Goal: Information Seeking & Learning: Learn about a topic

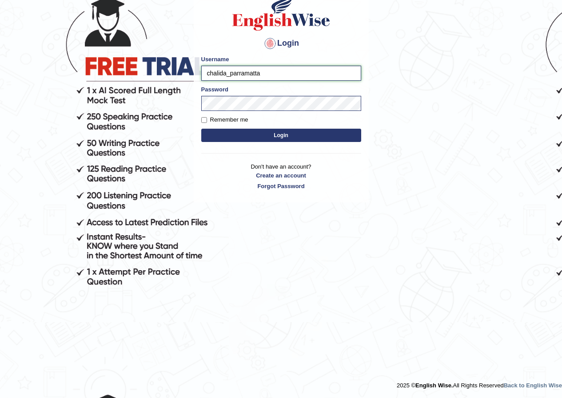
click at [226, 73] on input "chalida_parramatta" at bounding box center [281, 73] width 160 height 15
type input "chidimma_parramatta"
click at [296, 131] on button "Login" at bounding box center [281, 135] width 160 height 13
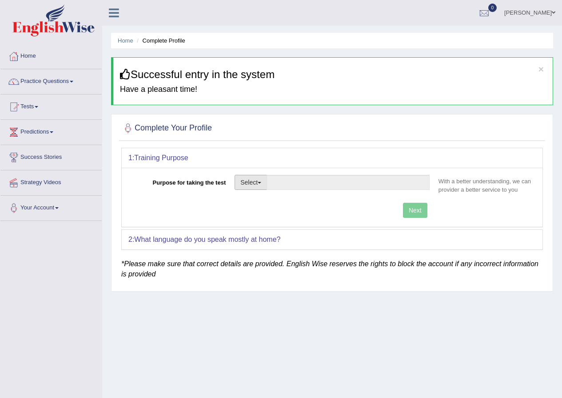
click at [255, 182] on button "Select" at bounding box center [250, 182] width 32 height 15
click at [262, 214] on link "Permanent Residency" at bounding box center [274, 213] width 79 height 12
type input "Permanent Residency"
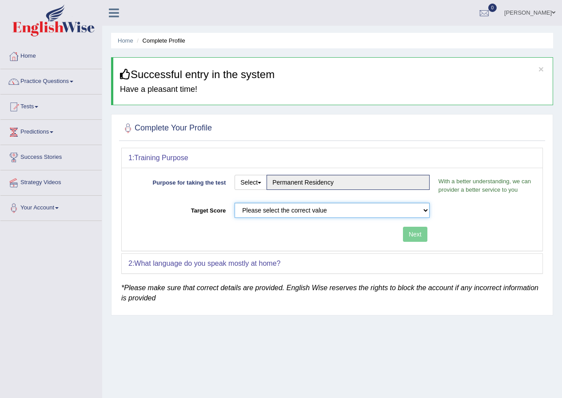
click at [424, 211] on select "Please select the correct value 50 (6 bands) 58 (6.5 bands) 65 (7 bands) 79 (8 …" at bounding box center [331, 210] width 195 height 15
select select "79"
click at [234, 203] on select "Please select the correct value 50 (6 bands) 58 (6.5 bands) 65 (7 bands) 79 (8 …" at bounding box center [331, 210] width 195 height 15
click at [409, 238] on button "Next" at bounding box center [415, 234] width 24 height 15
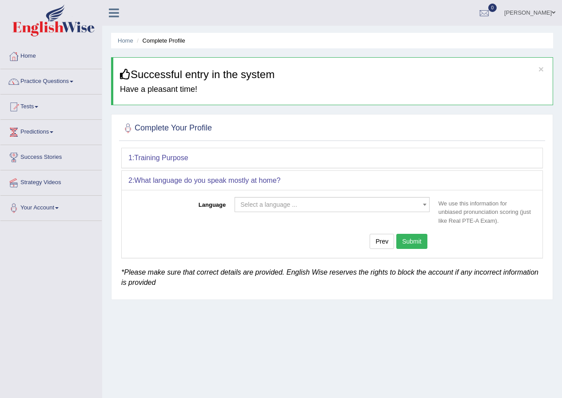
click at [422, 208] on span at bounding box center [424, 205] width 9 height 14
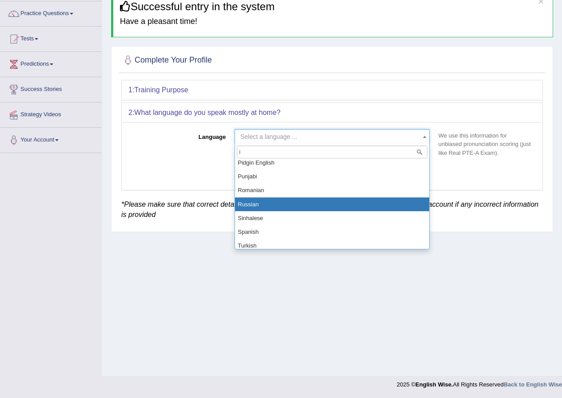
scroll to position [337, 0]
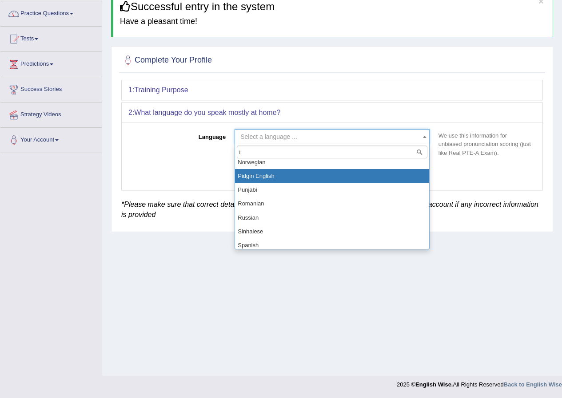
type input "i"
select select "Pidgin English"
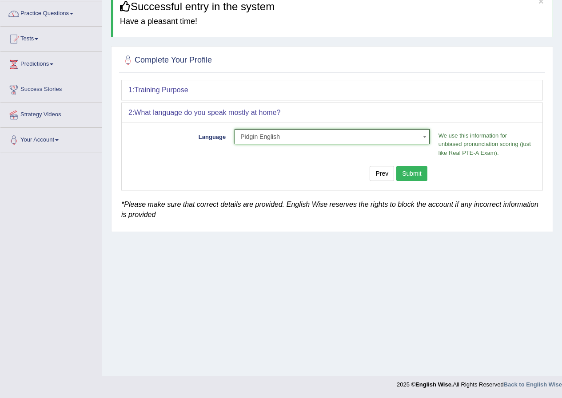
click at [412, 171] on button "Submit" at bounding box center [411, 173] width 31 height 15
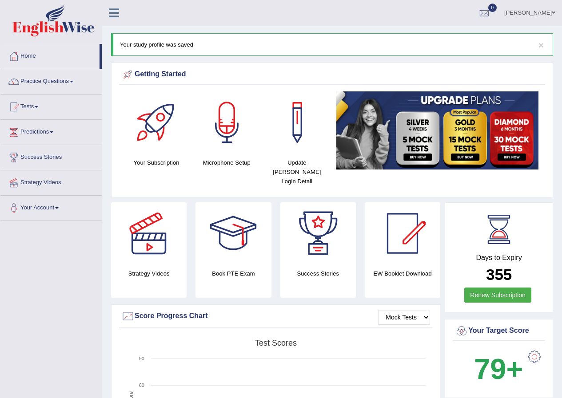
click at [537, 348] on div at bounding box center [534, 357] width 18 height 18
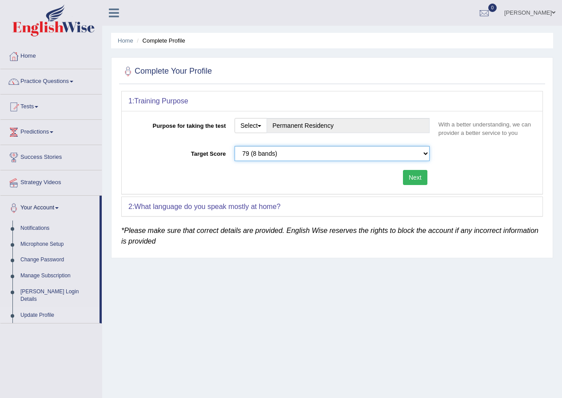
click at [425, 151] on select "Please select the correct value 50 (6 bands) 58 (6.5 bands) 65 (7 bands) 79 (8 …" at bounding box center [331, 153] width 195 height 15
click at [234, 146] on select "Please select the correct value 50 (6 bands) 58 (6.5 bands) 65 (7 bands) 79 (8 …" at bounding box center [331, 153] width 195 height 15
click at [415, 182] on button "Next" at bounding box center [415, 177] width 24 height 15
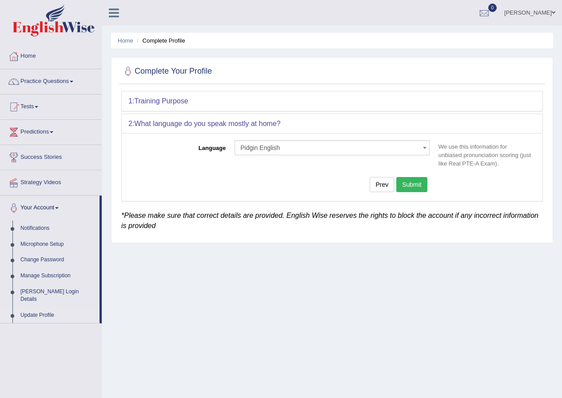
click at [420, 186] on button "Submit" at bounding box center [411, 184] width 31 height 15
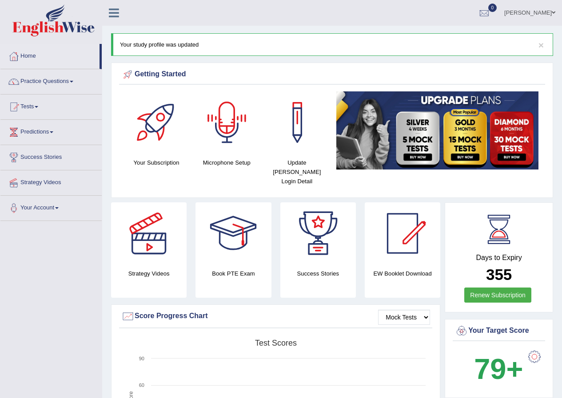
click at [231, 133] on div at bounding box center [227, 122] width 62 height 62
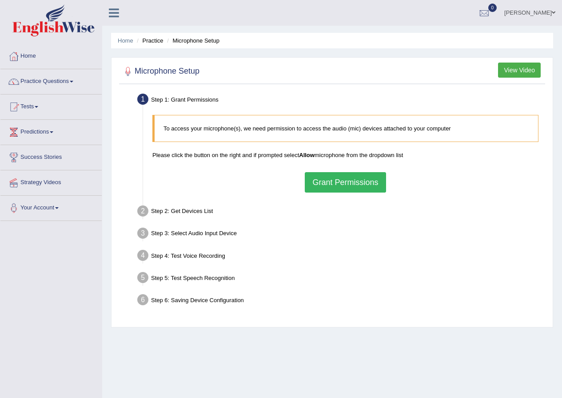
click at [321, 179] on button "Grant Permissions" at bounding box center [345, 182] width 81 height 20
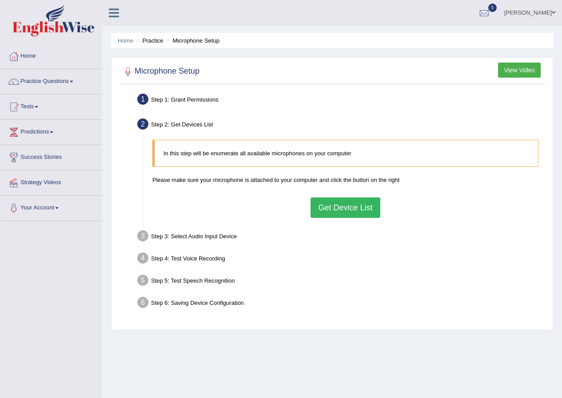
click at [360, 208] on button "Get Device List" at bounding box center [344, 208] width 69 height 20
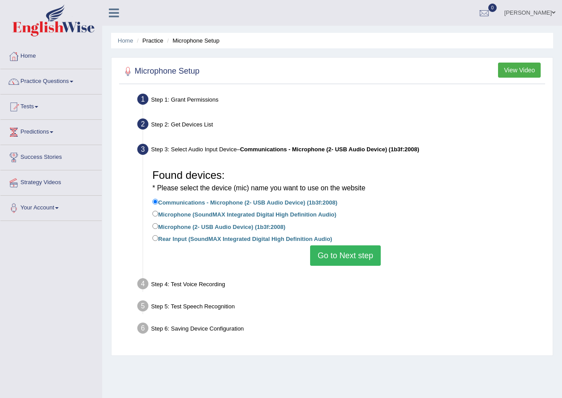
click at [361, 253] on button "Go to Next step" at bounding box center [345, 256] width 71 height 20
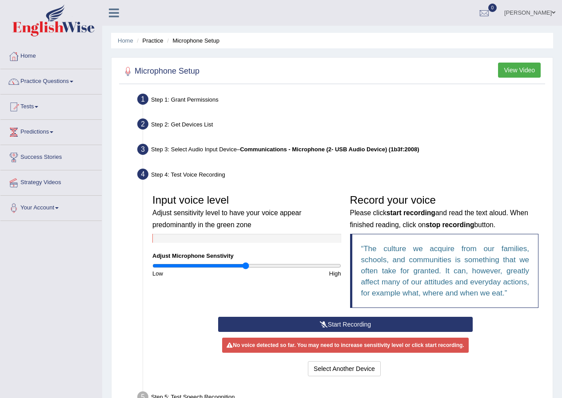
click at [327, 321] on button "Start Recording" at bounding box center [345, 324] width 254 height 15
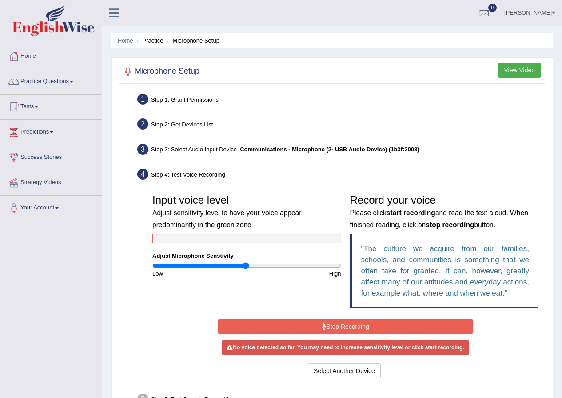
click at [325, 322] on button "Stop Recording" at bounding box center [345, 326] width 254 height 15
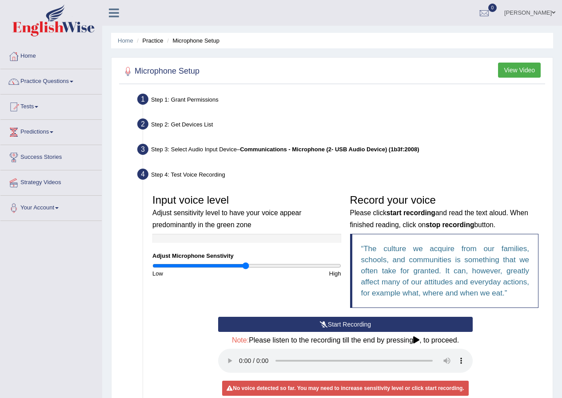
click at [219, 154] on div "Step 3: Select Audio Input Device – Communications - Microphone (2- USB Audio D…" at bounding box center [340, 151] width 415 height 20
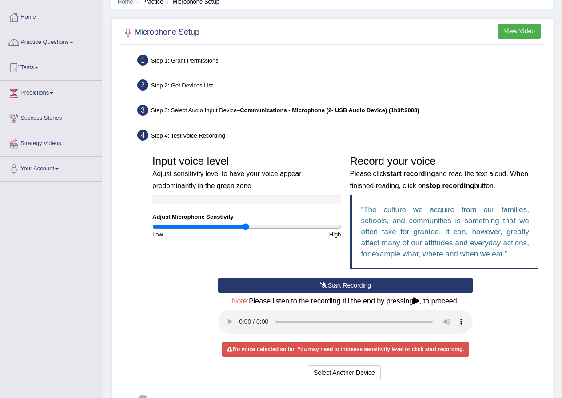
scroll to position [120, 0]
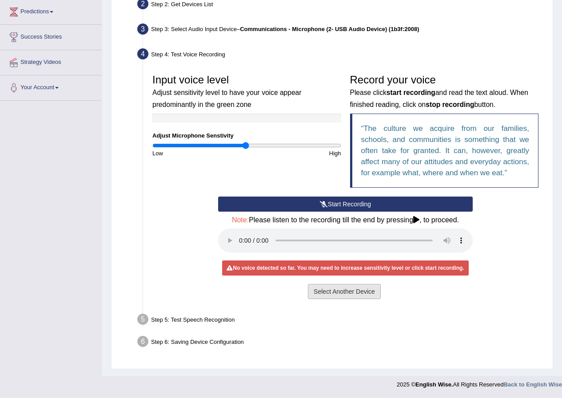
click at [315, 287] on button "Select Another Device" at bounding box center [344, 291] width 73 height 15
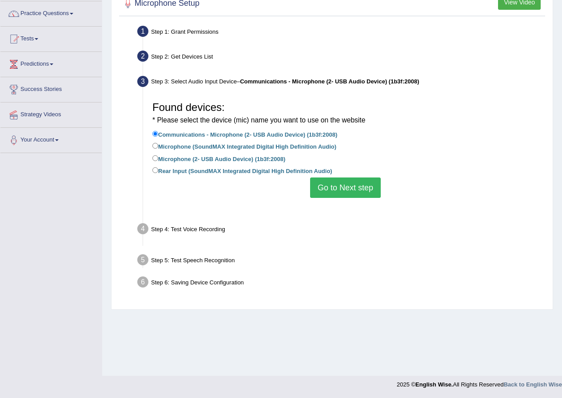
scroll to position [68, 0]
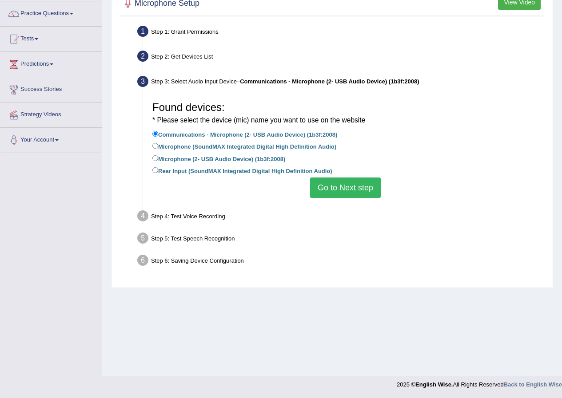
click at [249, 147] on label "Microphone (SoundMAX Integrated Digital High Definition Audio)" at bounding box center [244, 146] width 184 height 10
click at [158, 147] on input "Microphone (SoundMAX Integrated Digital High Definition Audio)" at bounding box center [155, 146] width 6 height 6
radio input "true"
click at [250, 156] on label "Microphone (2- USB Audio Device) (1b3f:2008)" at bounding box center [218, 159] width 133 height 10
click at [158, 156] on input "Microphone (2- USB Audio Device) (1b3f:2008)" at bounding box center [155, 158] width 6 height 6
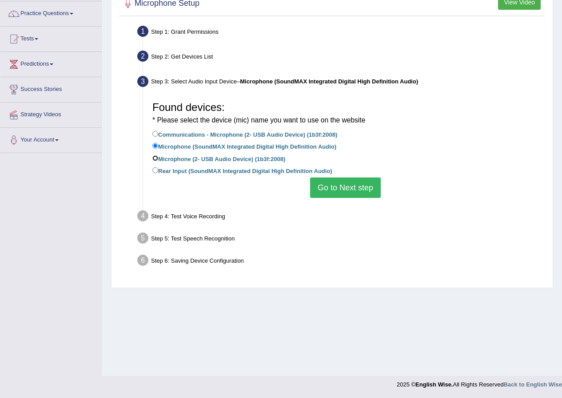
radio input "true"
click at [311, 183] on button "Go to Next step" at bounding box center [345, 188] width 71 height 20
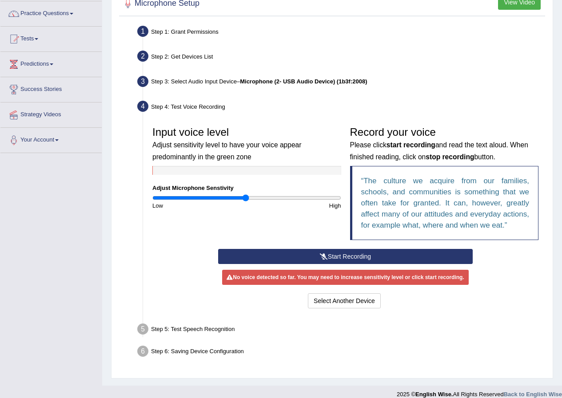
click at [295, 262] on button "Start Recording" at bounding box center [345, 256] width 254 height 15
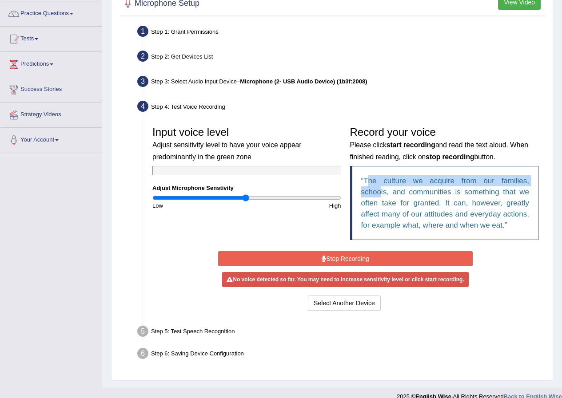
drag, startPoint x: 368, startPoint y: 180, endPoint x: 380, endPoint y: 191, distance: 16.6
click at [380, 191] on q "The culture we acquire from our families, schools, and communities is something…" at bounding box center [445, 203] width 168 height 53
click at [343, 258] on button "Stop Recording" at bounding box center [345, 258] width 254 height 15
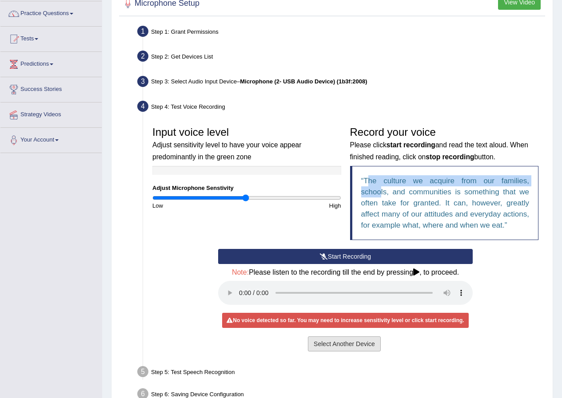
click at [323, 340] on button "Select Another Device" at bounding box center [344, 344] width 73 height 15
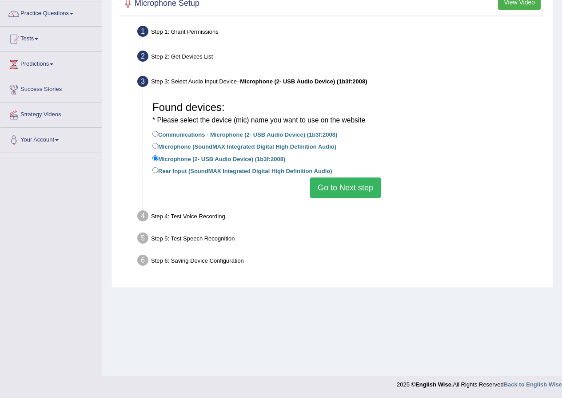
click at [226, 143] on label "Microphone (SoundMAX Integrated Digital High Definition Audio)" at bounding box center [244, 146] width 184 height 10
click at [158, 143] on input "Microphone (SoundMAX Integrated Digital High Definition Audio)" at bounding box center [155, 146] width 6 height 6
radio input "true"
click at [320, 196] on button "Go to Next step" at bounding box center [345, 188] width 71 height 20
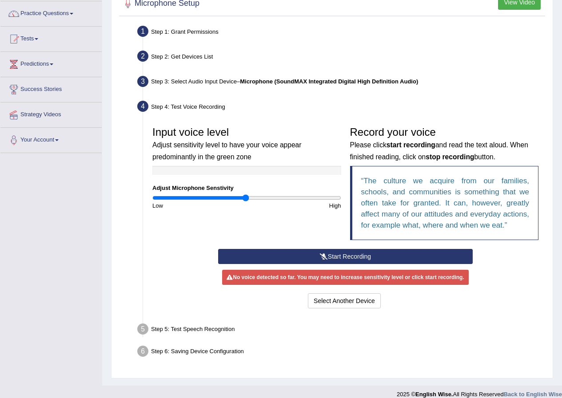
click at [312, 254] on button "Start Recording" at bounding box center [345, 256] width 254 height 15
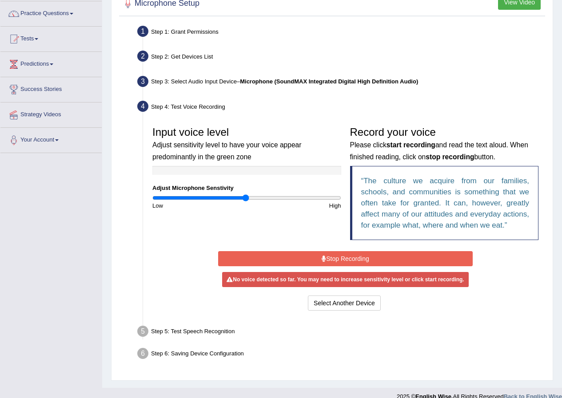
click at [312, 252] on button "Stop Recording" at bounding box center [345, 258] width 254 height 15
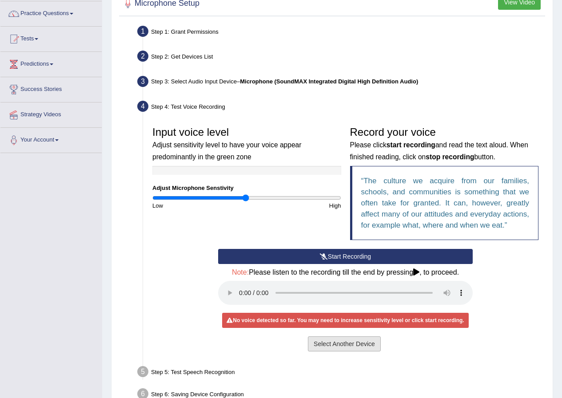
click at [338, 347] on button "Select Another Device" at bounding box center [344, 344] width 73 height 15
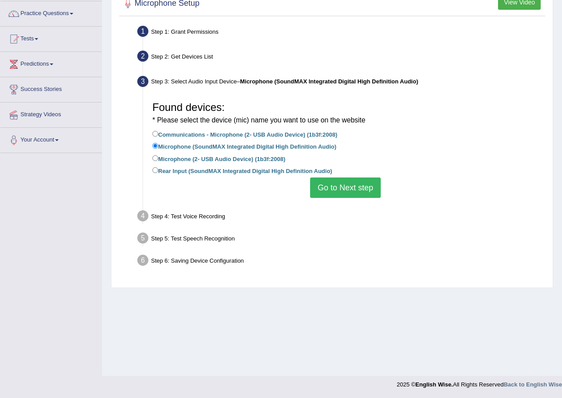
click at [194, 169] on label "Rear Input (SoundMAX Integrated Digital High Definition Audio)" at bounding box center [242, 171] width 180 height 10
click at [158, 169] on input "Rear Input (SoundMAX Integrated Digital High Definition Audio)" at bounding box center [155, 170] width 6 height 6
radio input "true"
click at [327, 190] on button "Go to Next step" at bounding box center [345, 188] width 71 height 20
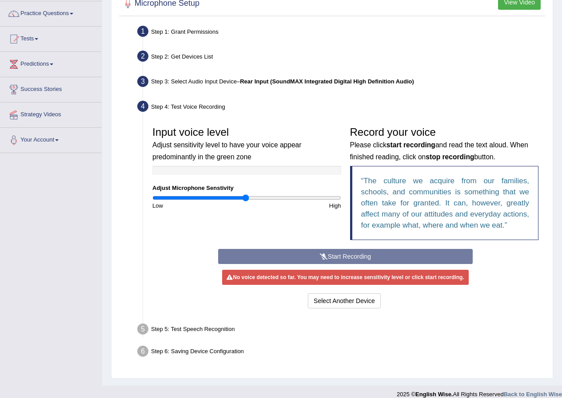
click at [293, 257] on div "Start Recording Stop Recording Note: Please listen to the recording till the en…" at bounding box center [345, 280] width 263 height 62
click at [335, 297] on button "Select Another Device" at bounding box center [344, 301] width 73 height 15
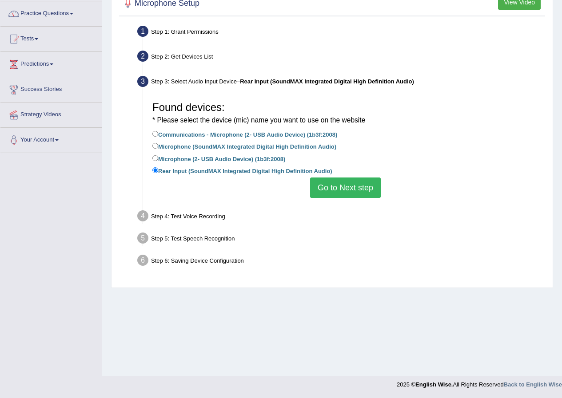
click at [210, 136] on label "Communications - Microphone (2- USB Audio Device) (1b3f:2008)" at bounding box center [244, 134] width 185 height 10
click at [158, 136] on input "Communications - Microphone (2- USB Audio Device) (1b3f:2008)" at bounding box center [155, 134] width 6 height 6
radio input "true"
click at [324, 184] on button "Go to Next step" at bounding box center [345, 188] width 71 height 20
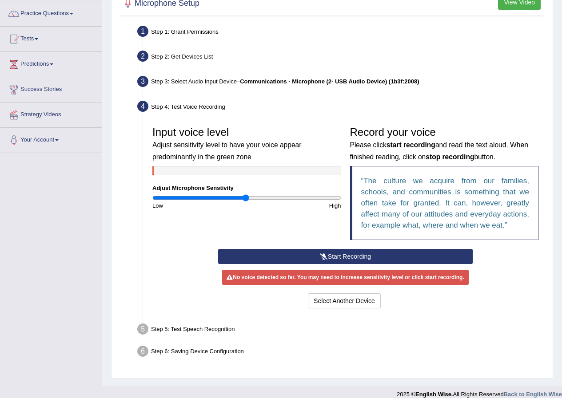
click at [314, 255] on button "Start Recording" at bounding box center [345, 256] width 254 height 15
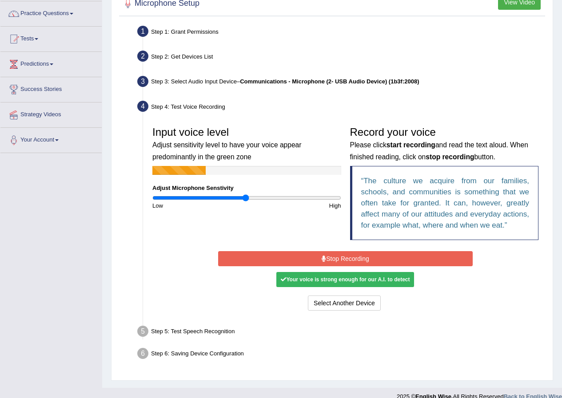
click at [328, 254] on button "Stop Recording" at bounding box center [345, 258] width 254 height 15
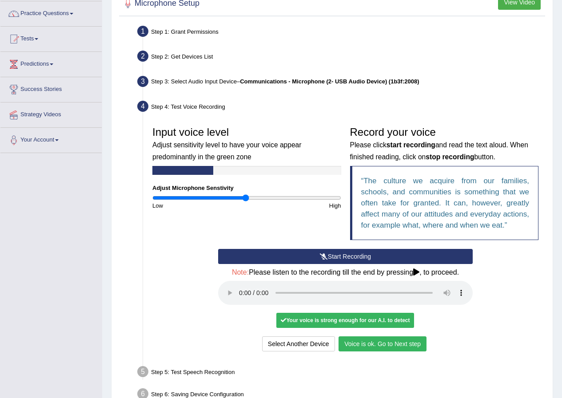
click at [409, 345] on button "Voice is ok. Go to Next step" at bounding box center [382, 344] width 88 height 15
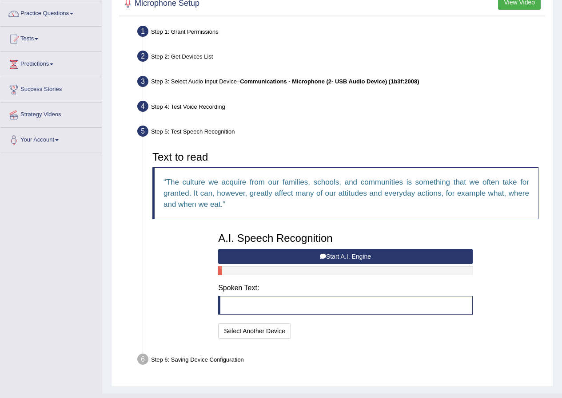
click at [264, 254] on button "Start A.I. Engine" at bounding box center [345, 256] width 254 height 15
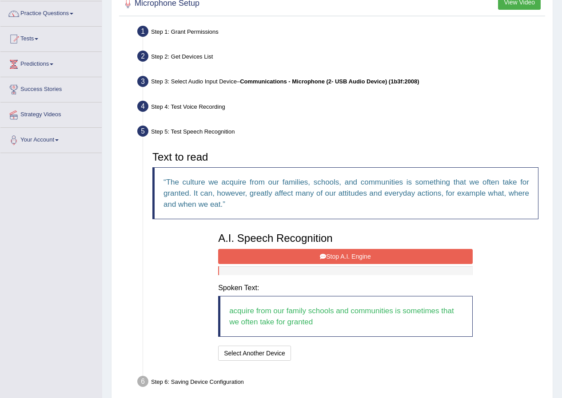
click at [294, 252] on button "Stop A.I. Engine" at bounding box center [345, 256] width 254 height 15
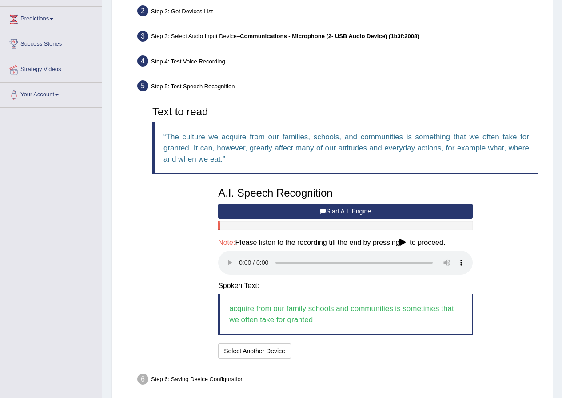
scroll to position [151, 0]
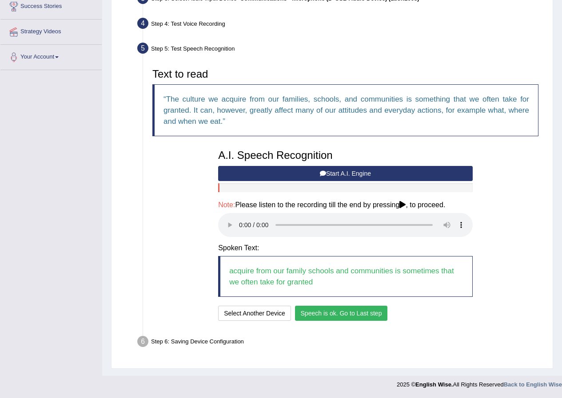
click at [322, 314] on button "Speech is ok. Go to Last step" at bounding box center [341, 313] width 93 height 15
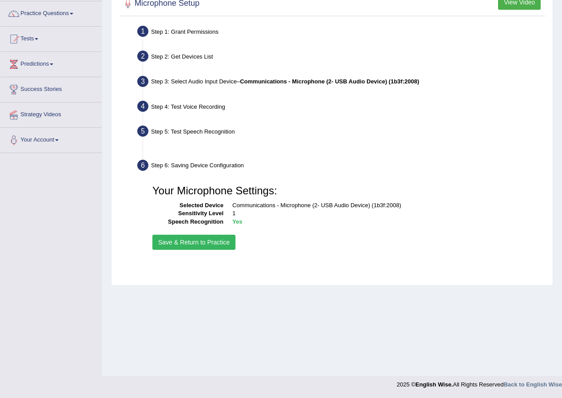
scroll to position [68, 0]
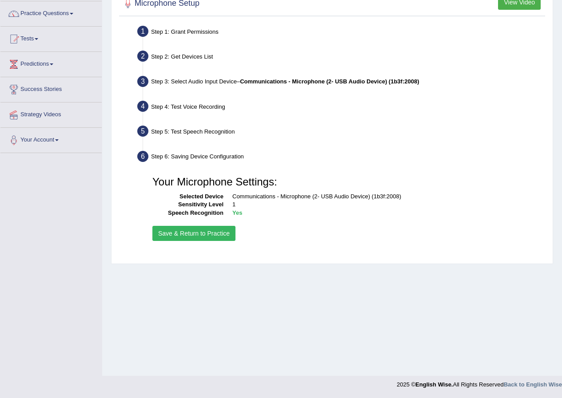
click at [203, 239] on button "Save & Return to Practice" at bounding box center [193, 233] width 83 height 15
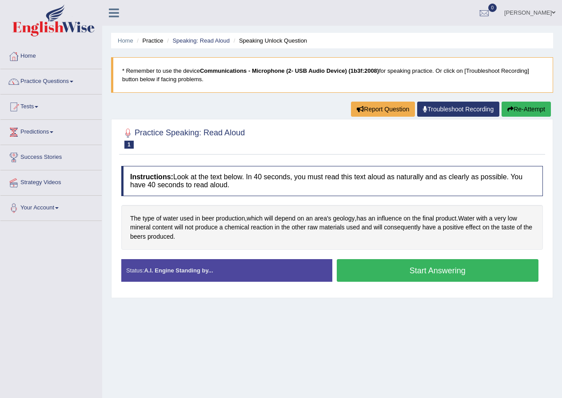
click at [387, 264] on button "Start Answering" at bounding box center [438, 270] width 202 height 23
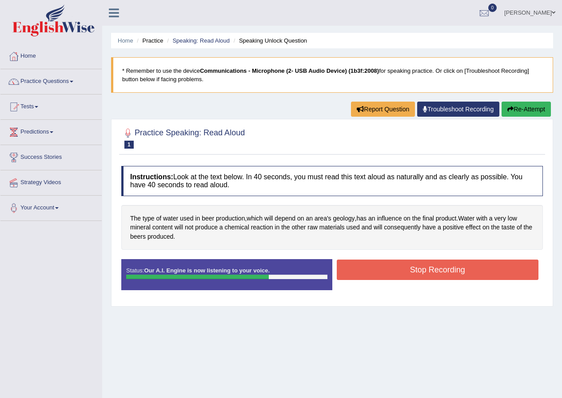
click at [396, 262] on button "Stop Recording" at bounding box center [438, 270] width 202 height 20
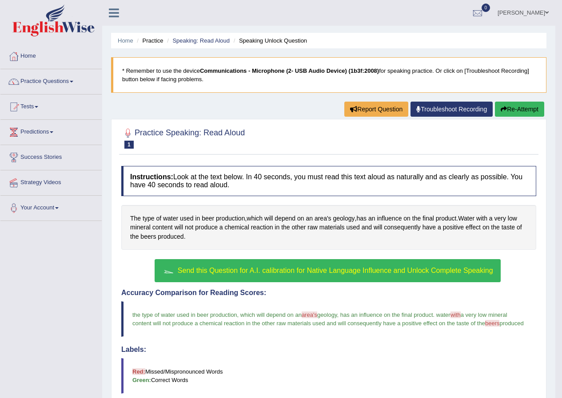
click at [291, 267] on span "Send this Question for A.I. calibration for Native Language Influence and Unloc…" at bounding box center [335, 271] width 315 height 8
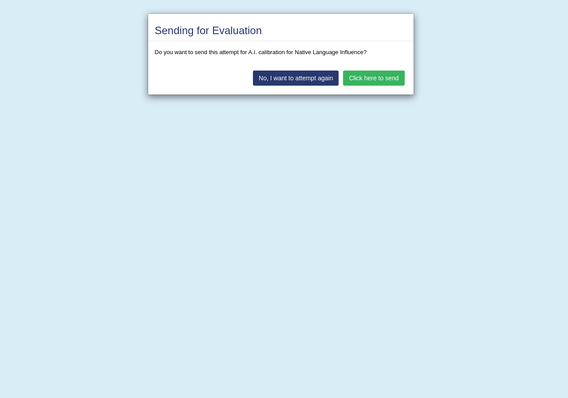
click at [366, 76] on button "Click here to send" at bounding box center [373, 78] width 61 height 15
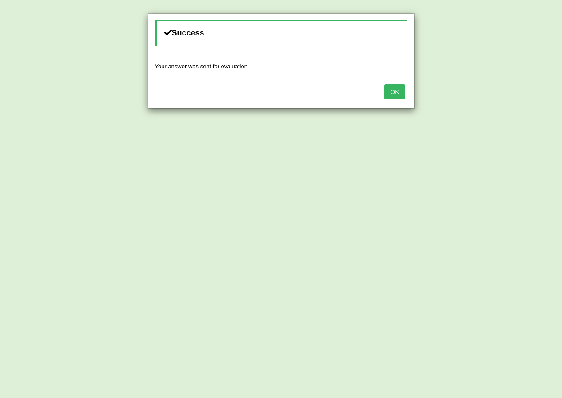
click at [398, 91] on button "OK" at bounding box center [394, 91] width 20 height 15
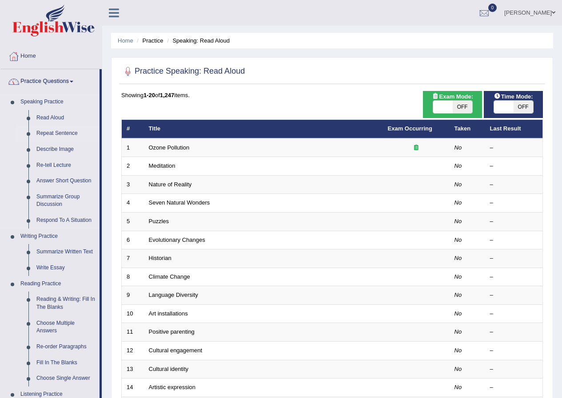
click at [56, 131] on link "Repeat Sentence" at bounding box center [65, 134] width 67 height 16
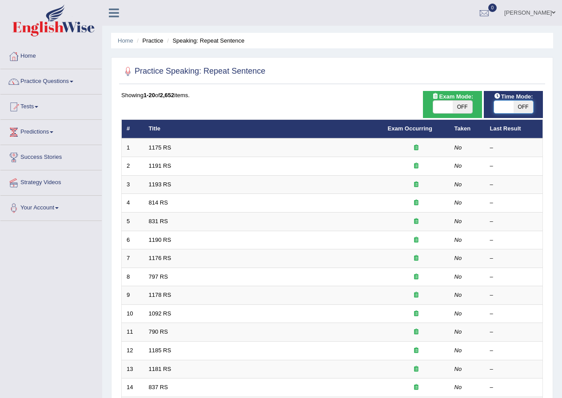
click at [503, 103] on span at bounding box center [504, 107] width 20 height 12
checkbox input "true"
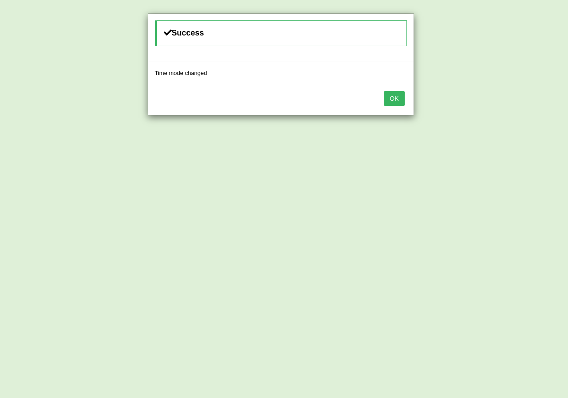
click at [394, 101] on button "OK" at bounding box center [394, 98] width 20 height 15
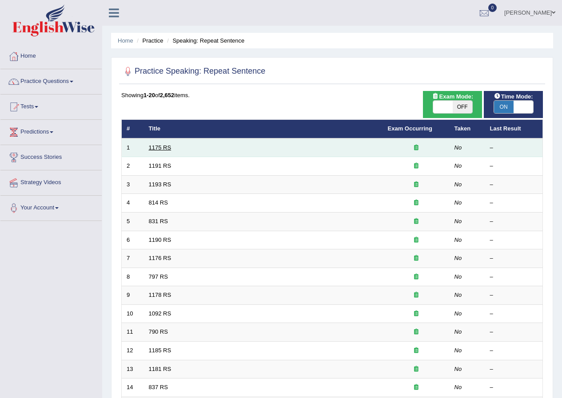
click at [151, 149] on link "1175 RS" at bounding box center [160, 147] width 23 height 7
click at [152, 148] on link "1175 RS" at bounding box center [160, 147] width 23 height 7
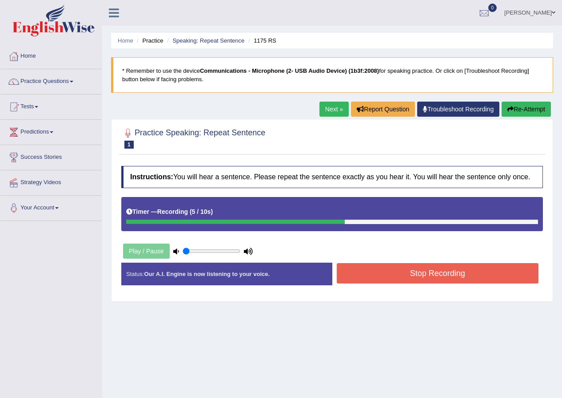
click at [388, 275] on button "Stop Recording" at bounding box center [438, 273] width 202 height 20
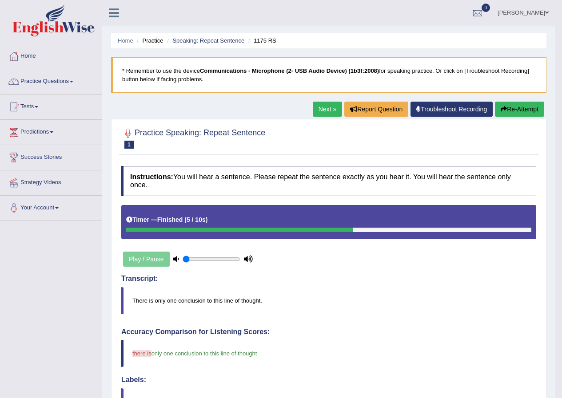
click at [328, 109] on link "Next »" at bounding box center [327, 109] width 29 height 15
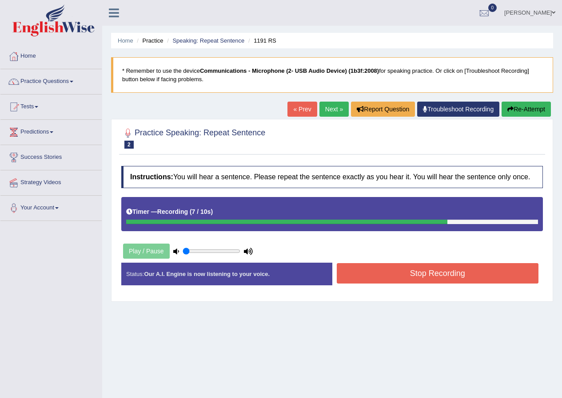
click at [417, 273] on button "Stop Recording" at bounding box center [438, 273] width 202 height 20
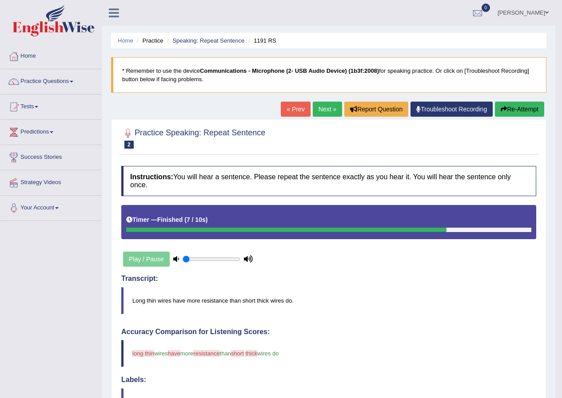
click at [323, 111] on link "Next »" at bounding box center [327, 109] width 29 height 15
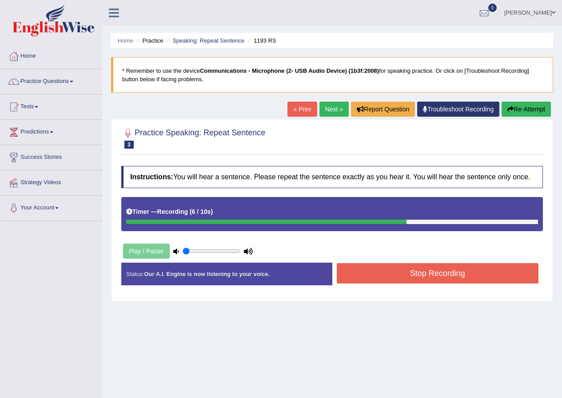
click at [433, 269] on button "Stop Recording" at bounding box center [438, 273] width 202 height 20
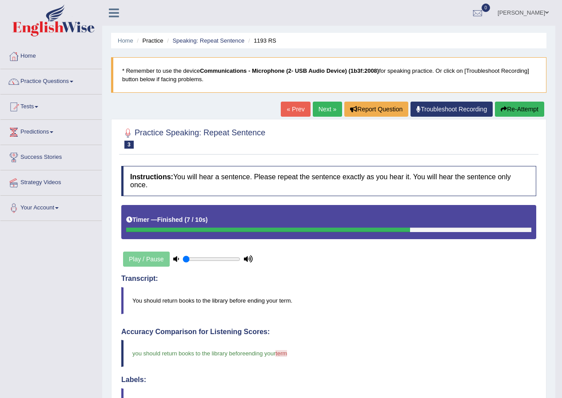
click at [326, 106] on link "Next »" at bounding box center [327, 109] width 29 height 15
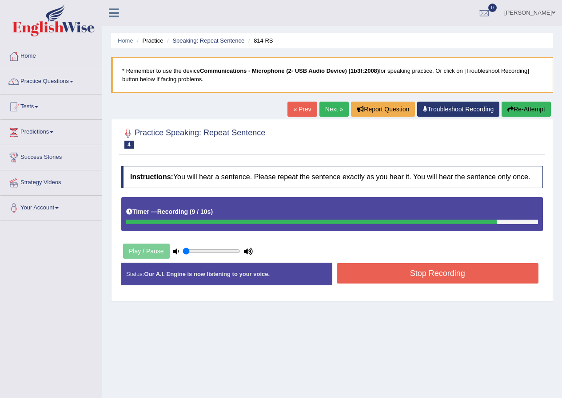
click at [401, 272] on button "Stop Recording" at bounding box center [438, 273] width 202 height 20
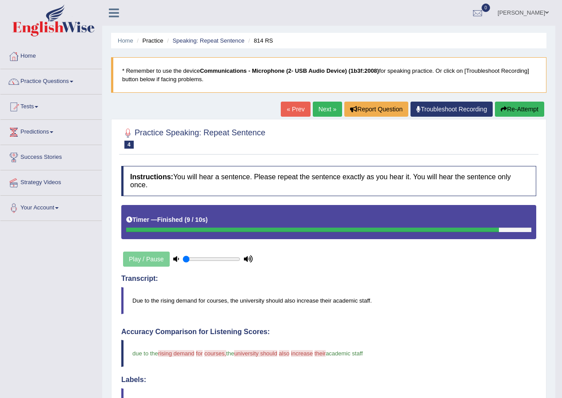
click at [325, 111] on link "Next »" at bounding box center [327, 109] width 29 height 15
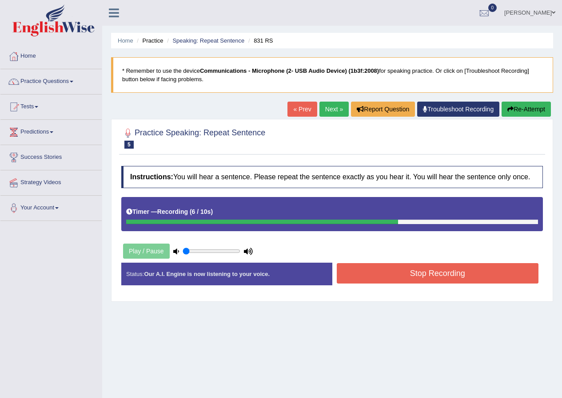
click at [408, 274] on button "Stop Recording" at bounding box center [438, 273] width 202 height 20
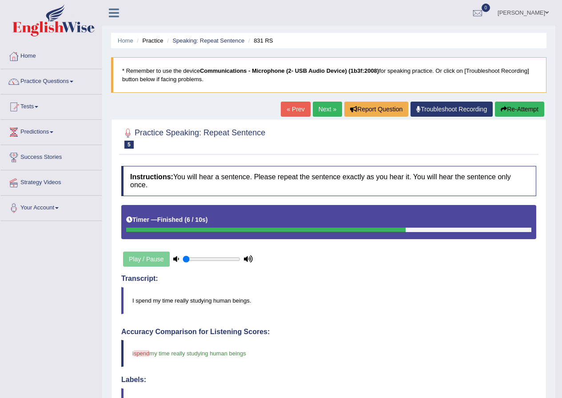
click at [330, 107] on link "Next »" at bounding box center [327, 109] width 29 height 15
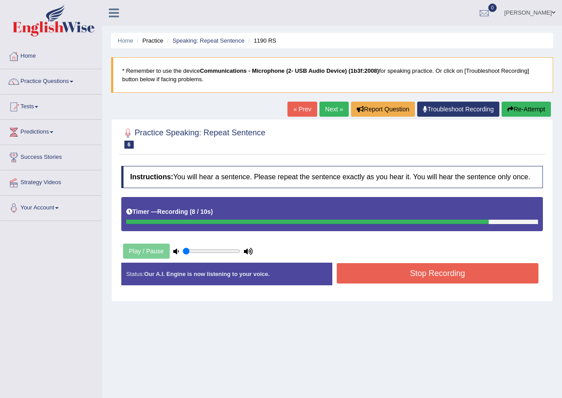
click at [411, 270] on button "Stop Recording" at bounding box center [438, 273] width 202 height 20
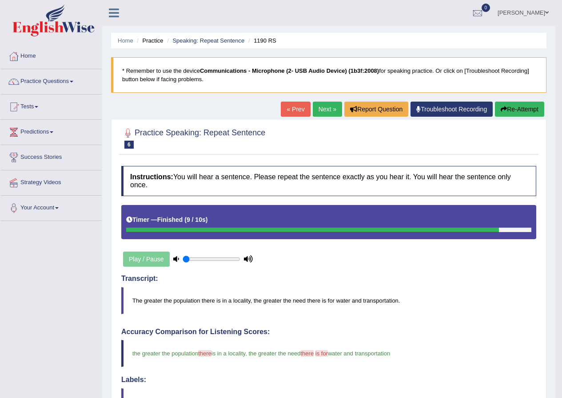
click at [322, 106] on link "Next »" at bounding box center [327, 109] width 29 height 15
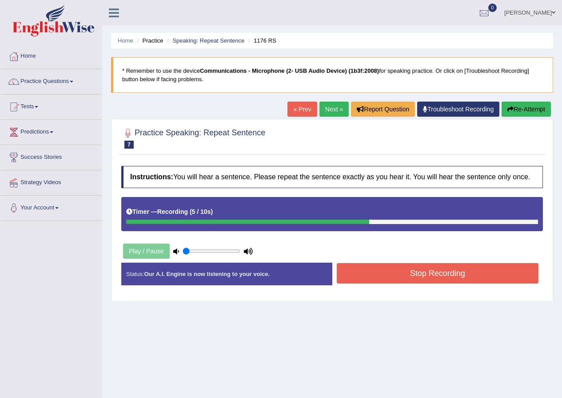
click at [374, 270] on button "Stop Recording" at bounding box center [438, 273] width 202 height 20
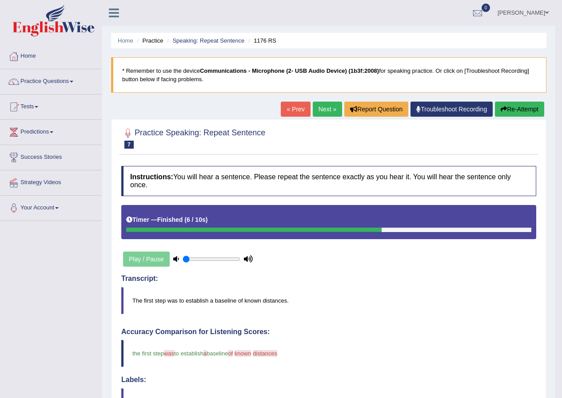
click at [327, 106] on link "Next »" at bounding box center [327, 109] width 29 height 15
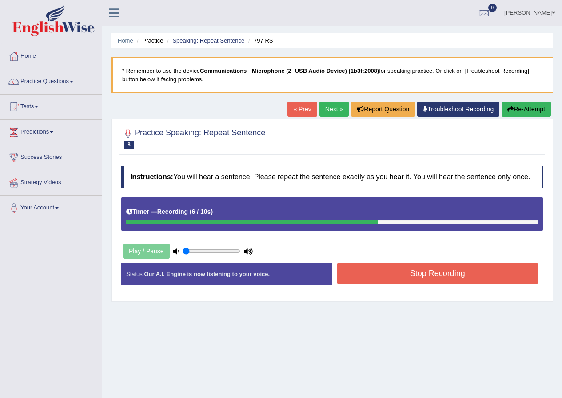
click at [347, 277] on button "Stop Recording" at bounding box center [438, 273] width 202 height 20
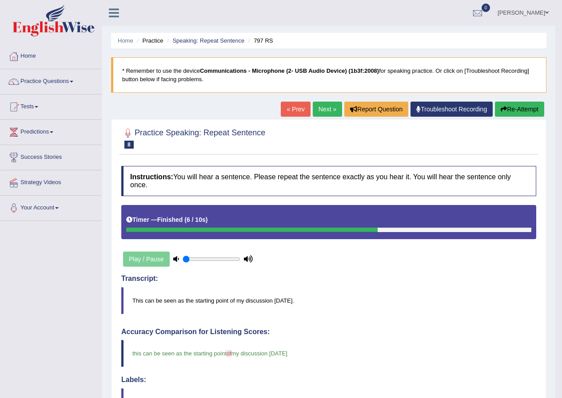
click at [326, 112] on link "Next »" at bounding box center [327, 109] width 29 height 15
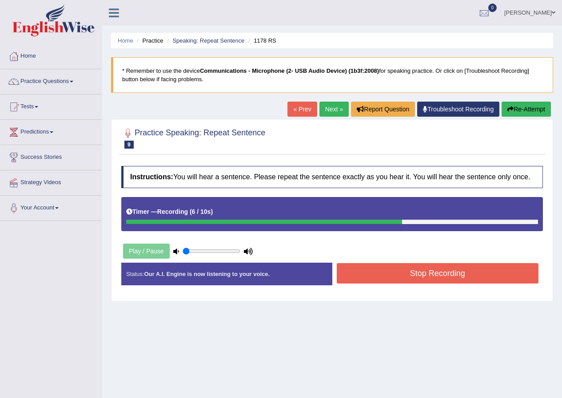
click at [371, 274] on button "Stop Recording" at bounding box center [438, 273] width 202 height 20
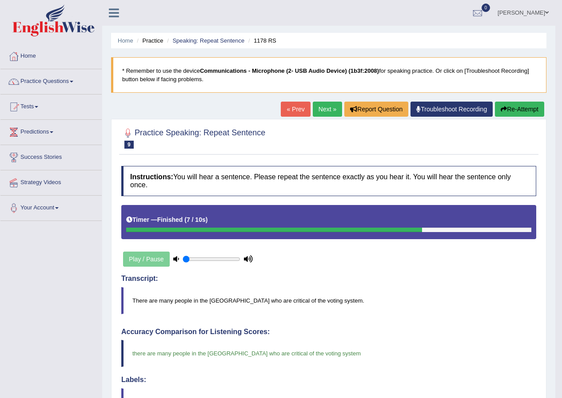
click at [317, 107] on link "Next »" at bounding box center [327, 109] width 29 height 15
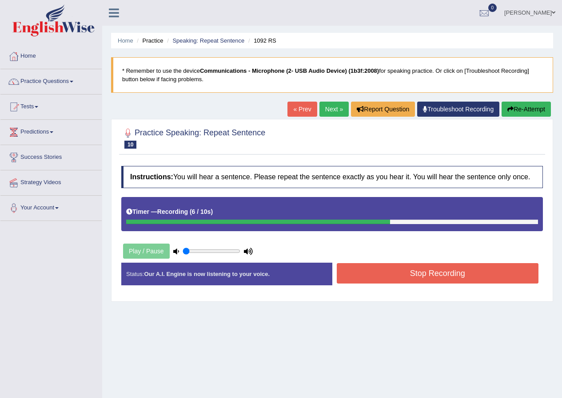
click at [386, 272] on button "Stop Recording" at bounding box center [438, 273] width 202 height 20
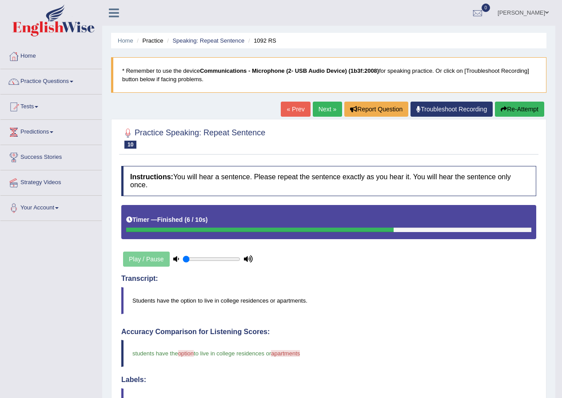
click at [328, 110] on link "Next »" at bounding box center [327, 109] width 29 height 15
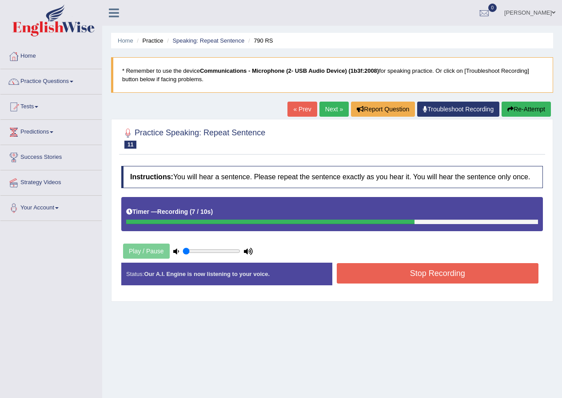
click at [363, 272] on button "Stop Recording" at bounding box center [438, 273] width 202 height 20
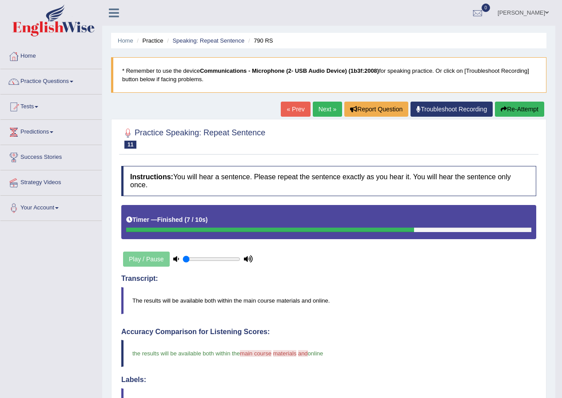
click at [331, 108] on link "Next »" at bounding box center [327, 109] width 29 height 15
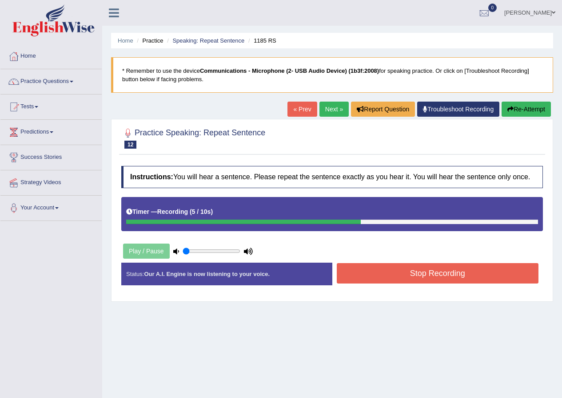
click at [335, 109] on link "Next »" at bounding box center [333, 109] width 29 height 15
click at [373, 266] on button "Stop Recording" at bounding box center [438, 273] width 202 height 20
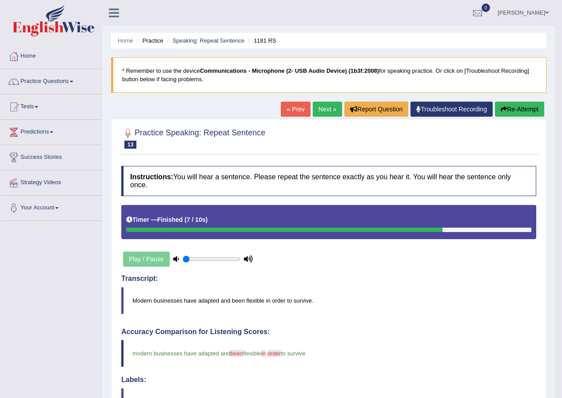
click at [323, 111] on link "Next »" at bounding box center [327, 109] width 29 height 15
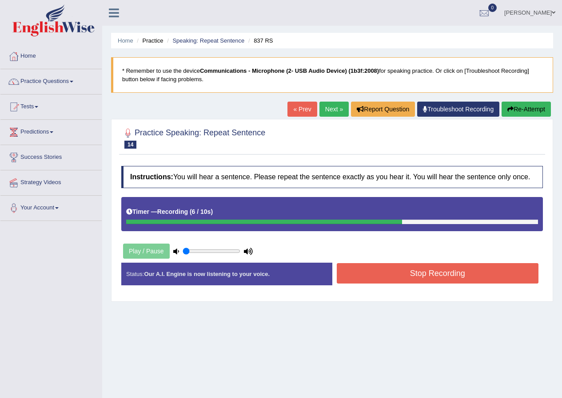
click at [353, 273] on button "Stop Recording" at bounding box center [438, 273] width 202 height 20
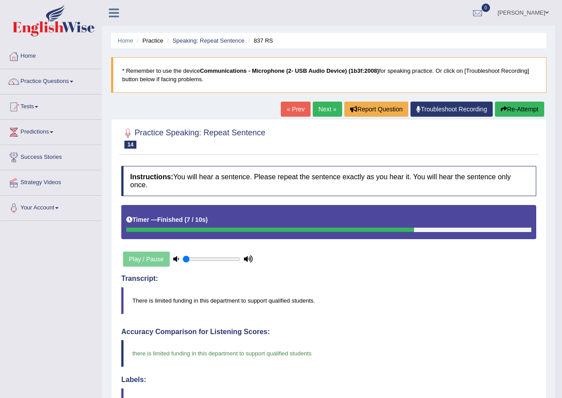
click at [323, 110] on link "Next »" at bounding box center [327, 109] width 29 height 15
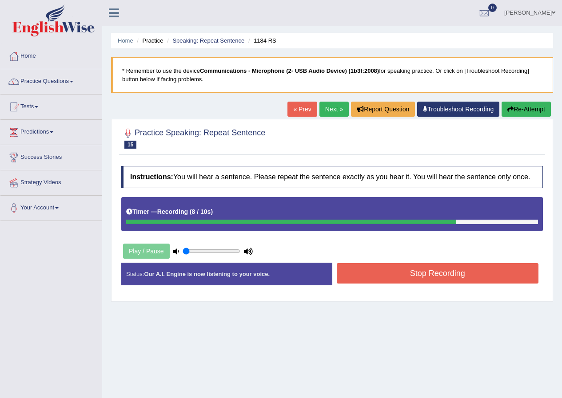
click at [377, 273] on button "Stop Recording" at bounding box center [438, 273] width 202 height 20
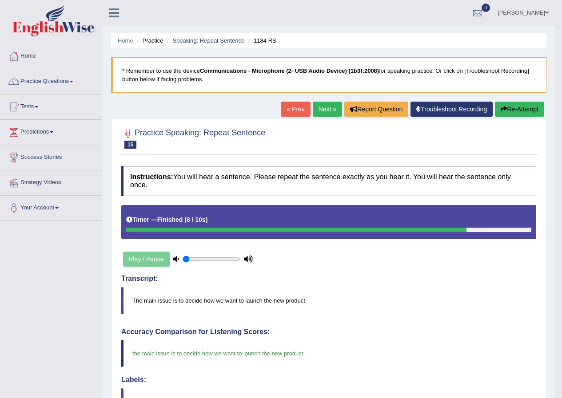
click at [322, 107] on link "Next »" at bounding box center [327, 109] width 29 height 15
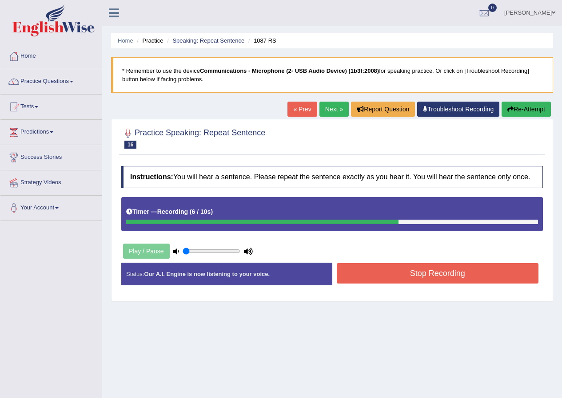
click at [375, 274] on button "Stop Recording" at bounding box center [438, 273] width 202 height 20
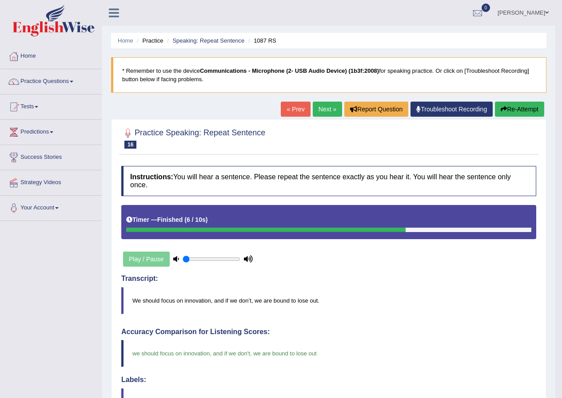
click at [327, 111] on link "Next »" at bounding box center [327, 109] width 29 height 15
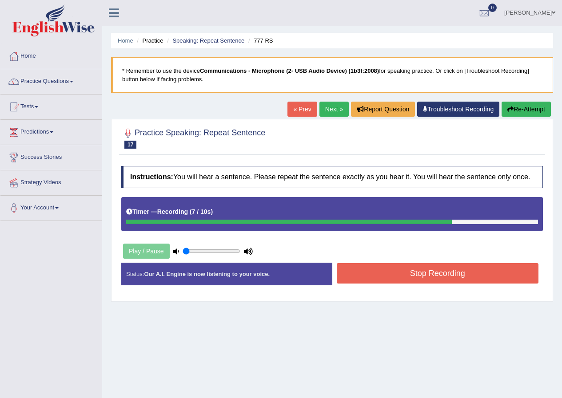
click at [372, 280] on button "Stop Recording" at bounding box center [438, 273] width 202 height 20
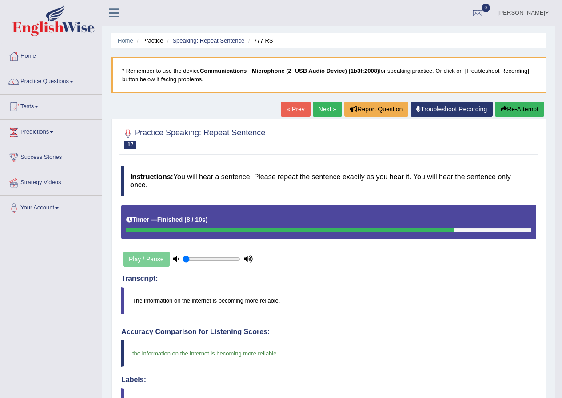
click at [325, 111] on link "Next »" at bounding box center [327, 109] width 29 height 15
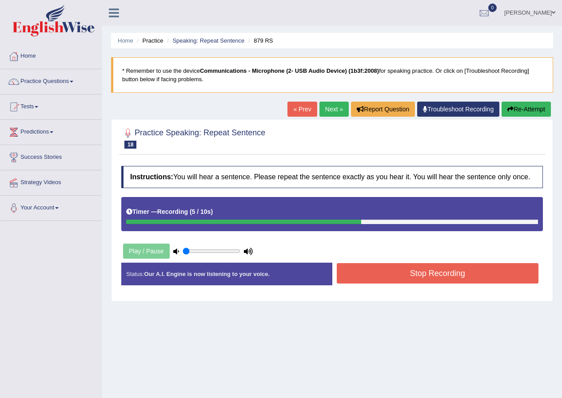
click at [361, 268] on button "Stop Recording" at bounding box center [438, 273] width 202 height 20
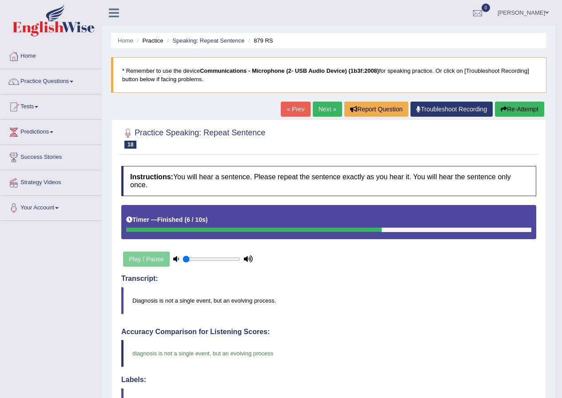
click at [327, 111] on link "Next »" at bounding box center [327, 109] width 29 height 15
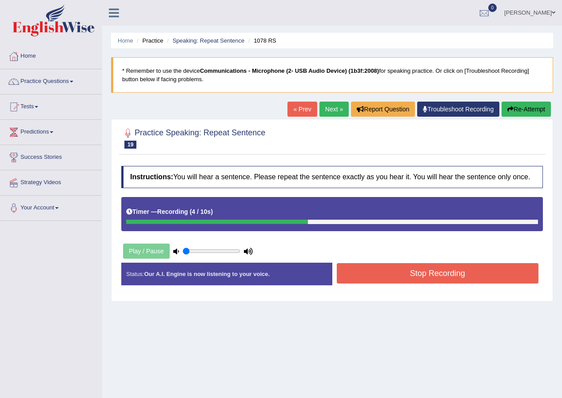
click at [373, 271] on button "Stop Recording" at bounding box center [438, 273] width 202 height 20
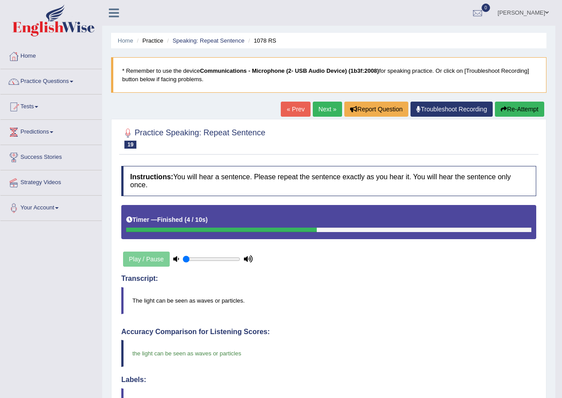
click at [324, 113] on link "Next »" at bounding box center [327, 109] width 29 height 15
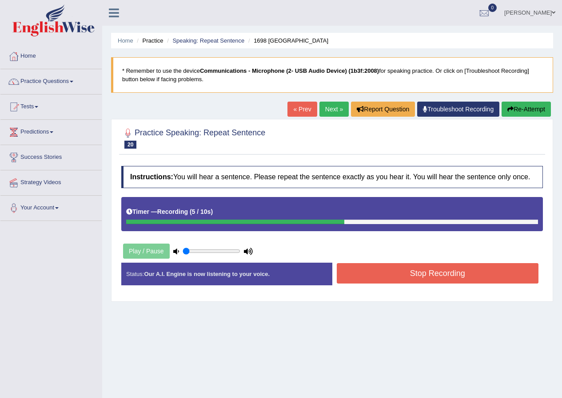
click at [364, 269] on button "Stop Recording" at bounding box center [438, 273] width 202 height 20
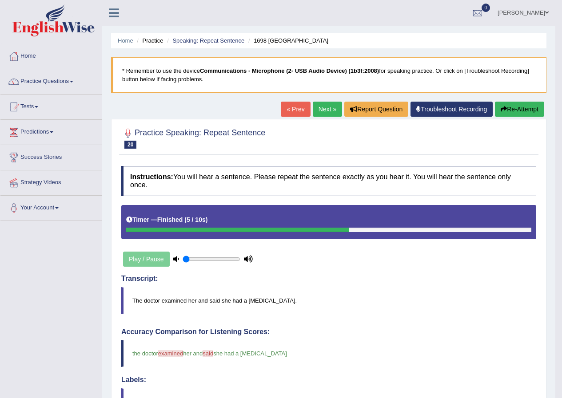
click at [326, 109] on link "Next »" at bounding box center [327, 109] width 29 height 15
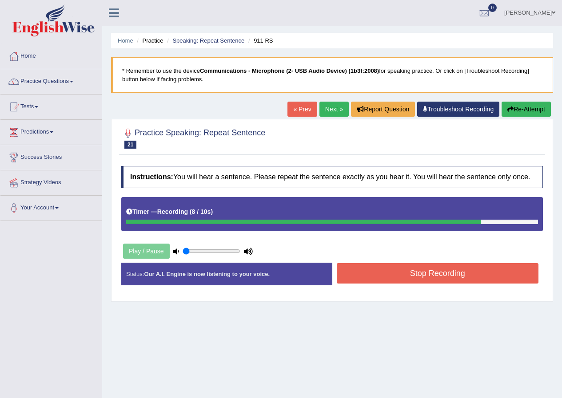
click at [361, 270] on button "Stop Recording" at bounding box center [438, 273] width 202 height 20
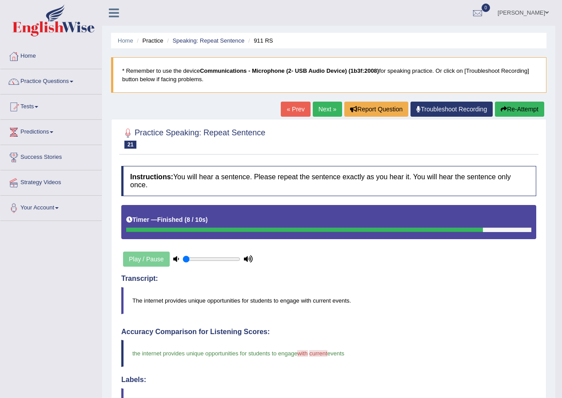
click at [326, 112] on link "Next »" at bounding box center [327, 109] width 29 height 15
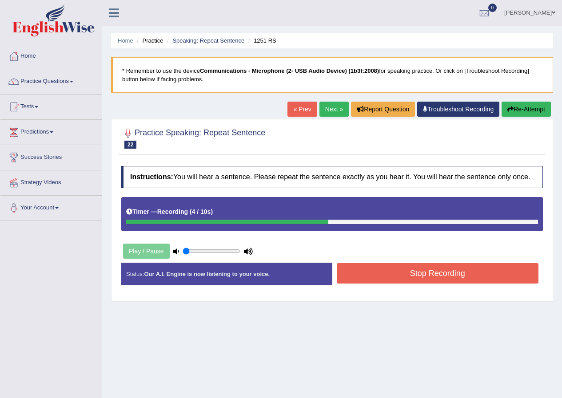
click at [368, 275] on button "Stop Recording" at bounding box center [438, 273] width 202 height 20
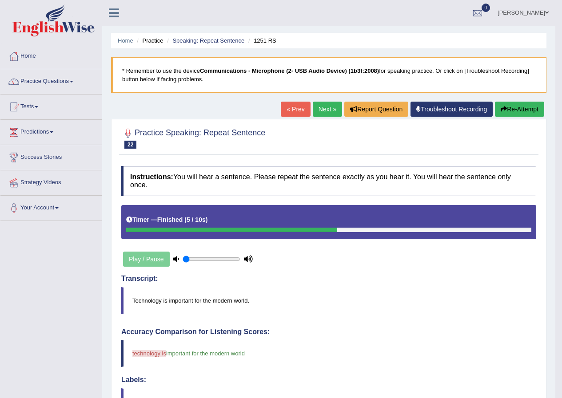
click at [73, 83] on link "Practice Questions" at bounding box center [50, 80] width 101 height 22
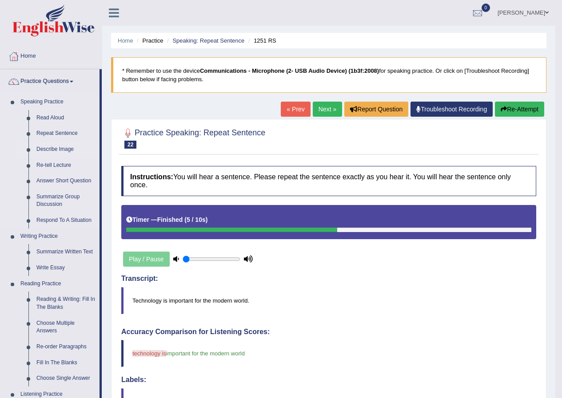
click at [53, 150] on link "Describe Image" at bounding box center [65, 150] width 67 height 16
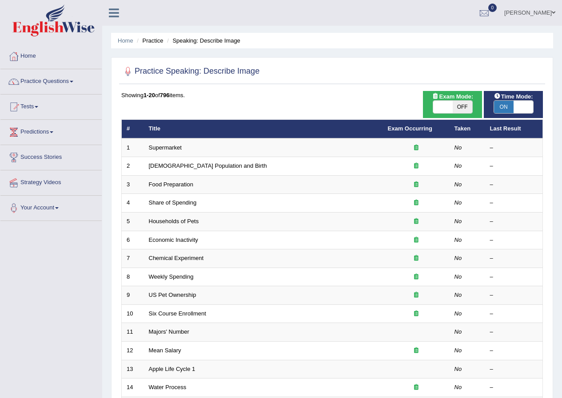
click at [171, 147] on link "Supermarket" at bounding box center [165, 147] width 33 height 7
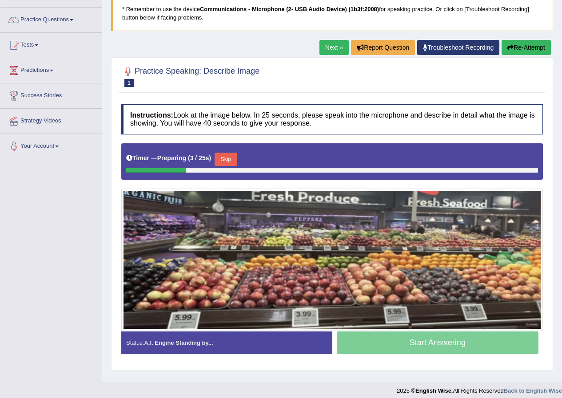
scroll to position [68, 0]
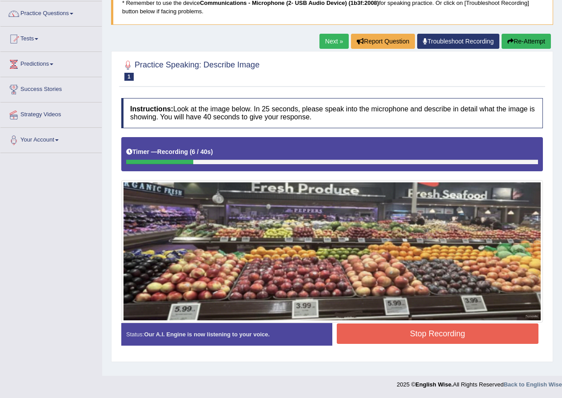
click at [530, 44] on button "Re-Attempt" at bounding box center [525, 41] width 49 height 15
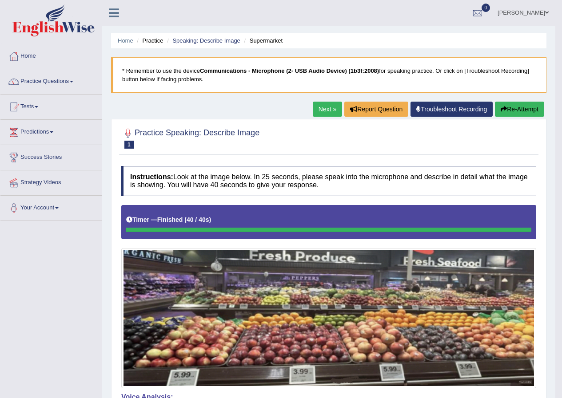
click at [318, 103] on link "Next »" at bounding box center [327, 109] width 29 height 15
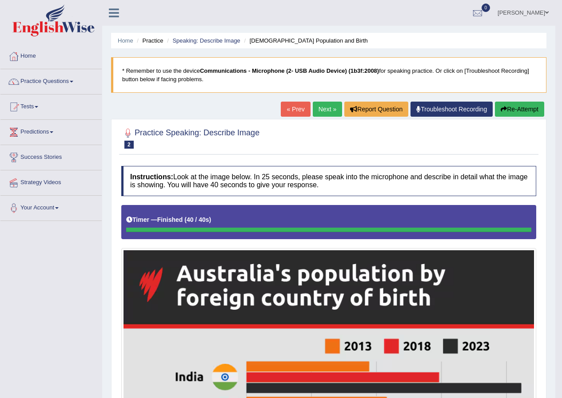
click at [327, 107] on link "Next »" at bounding box center [327, 109] width 29 height 15
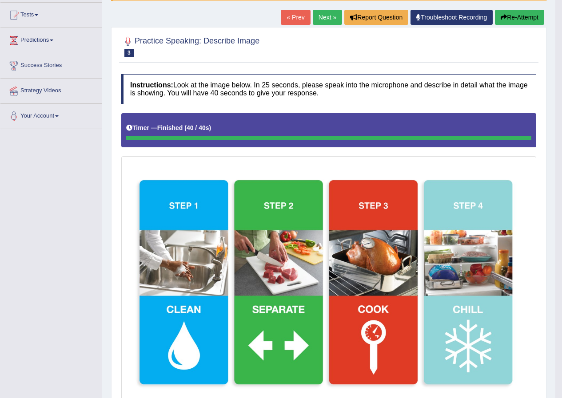
scroll to position [37, 0]
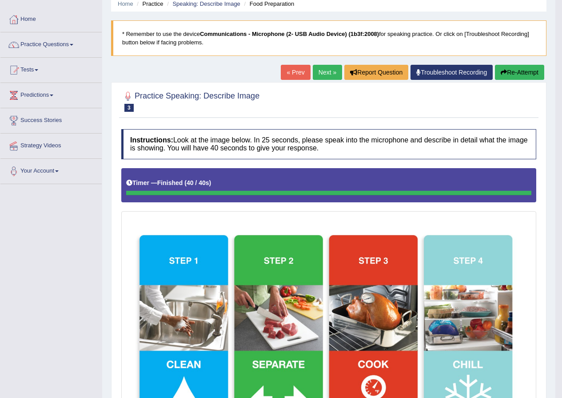
click at [319, 69] on link "Next »" at bounding box center [327, 72] width 29 height 15
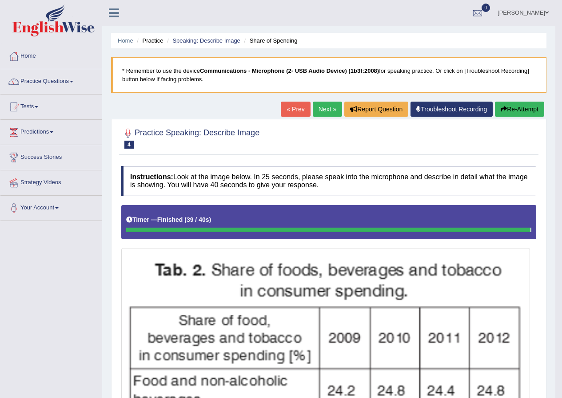
click at [327, 107] on link "Next »" at bounding box center [327, 109] width 29 height 15
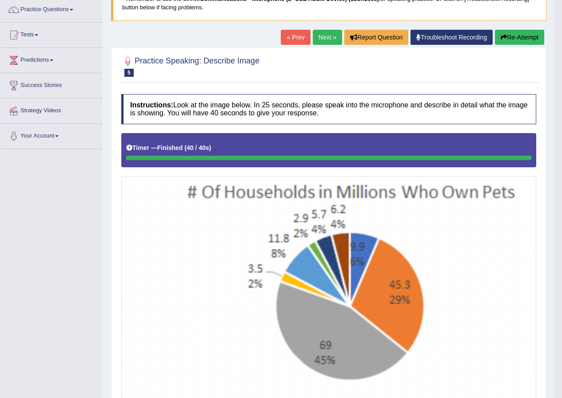
scroll to position [66, 0]
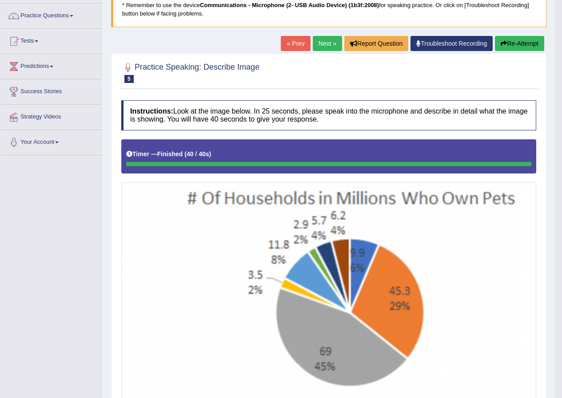
click at [317, 42] on link "Next »" at bounding box center [327, 43] width 29 height 15
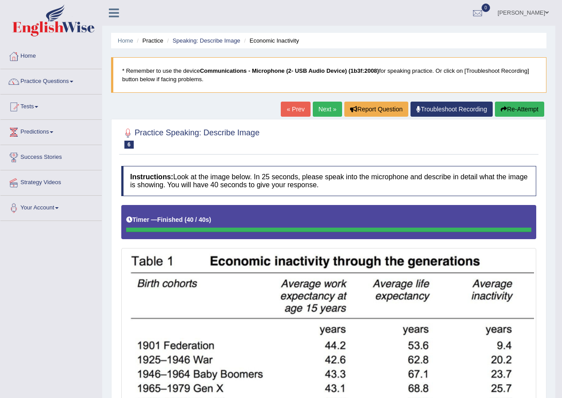
click at [320, 107] on link "Next »" at bounding box center [327, 109] width 29 height 15
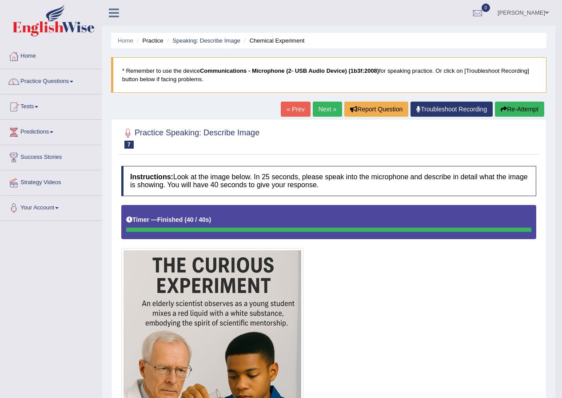
click at [326, 108] on link "Next »" at bounding box center [327, 109] width 29 height 15
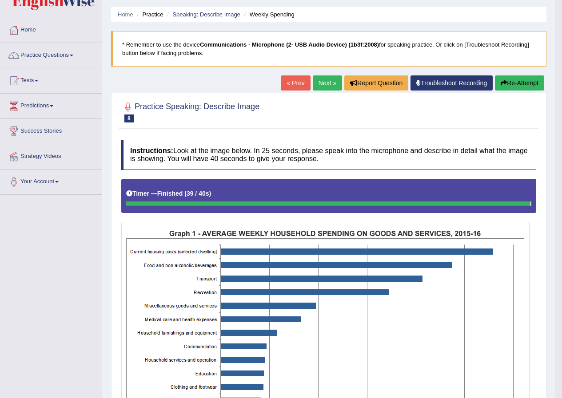
scroll to position [14, 0]
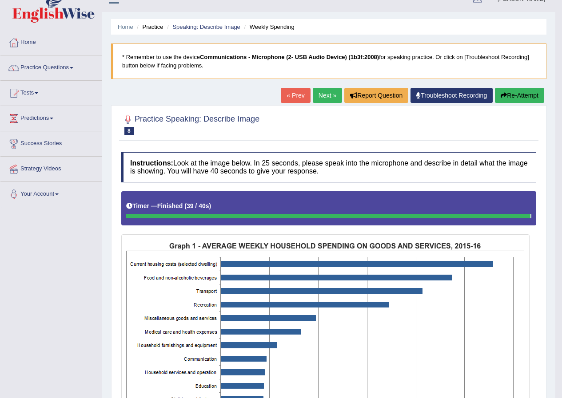
click at [514, 92] on button "Re-Attempt" at bounding box center [519, 95] width 49 height 15
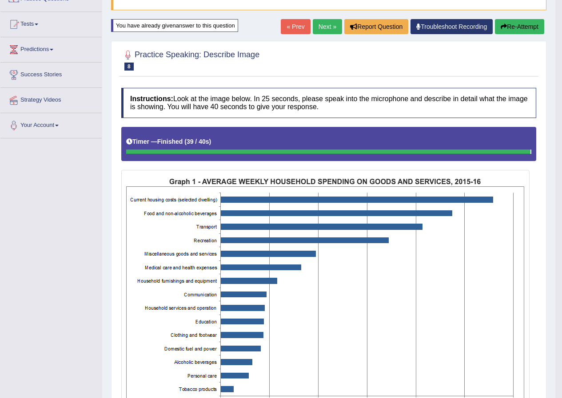
scroll to position [63, 0]
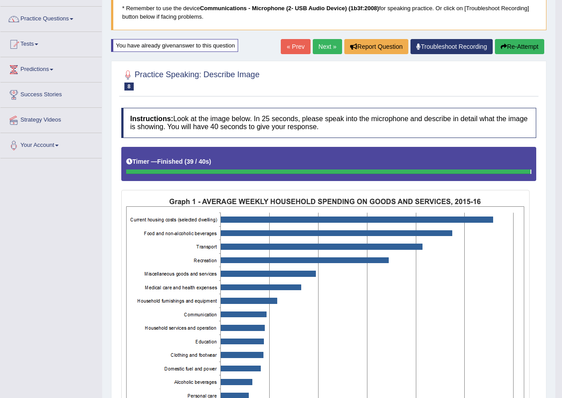
click at [322, 43] on link "Next »" at bounding box center [327, 46] width 29 height 15
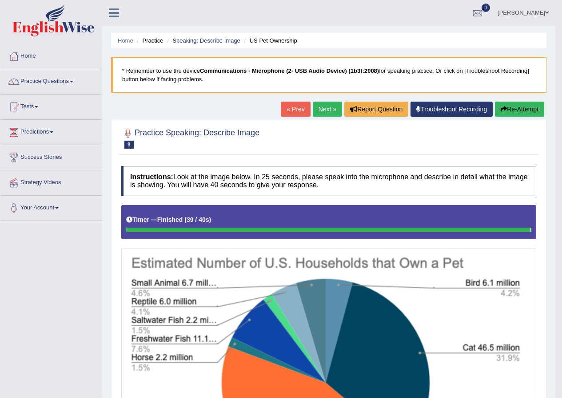
click at [323, 107] on link "Next »" at bounding box center [327, 109] width 29 height 15
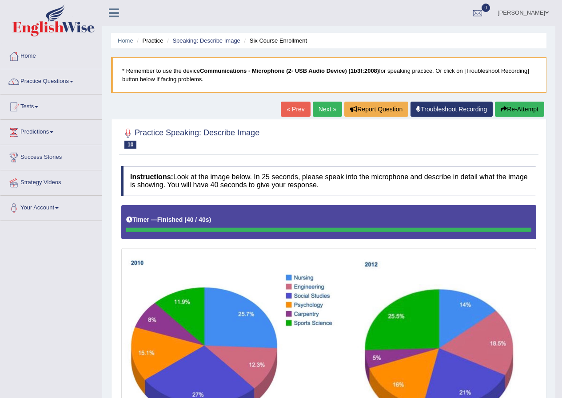
click at [319, 111] on link "Next »" at bounding box center [327, 109] width 29 height 15
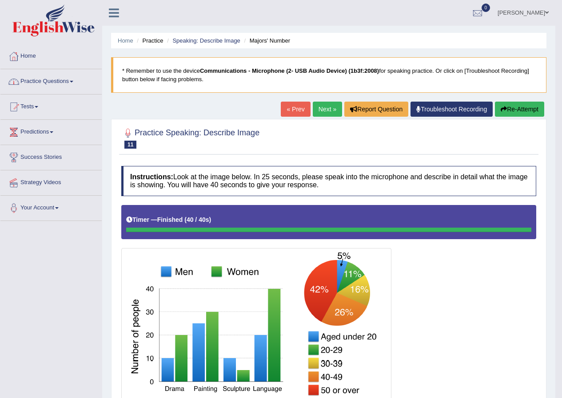
click at [75, 84] on link "Practice Questions" at bounding box center [50, 80] width 101 height 22
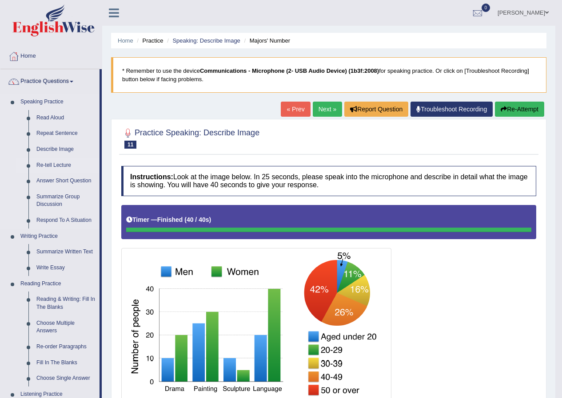
click at [59, 167] on link "Re-tell Lecture" at bounding box center [65, 166] width 67 height 16
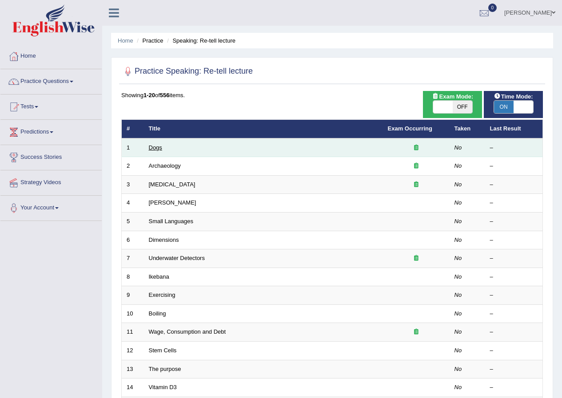
click at [160, 147] on link "Dogs" at bounding box center [155, 147] width 13 height 7
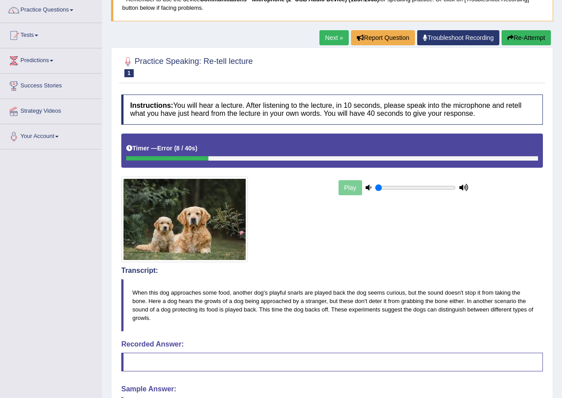
scroll to position [89, 0]
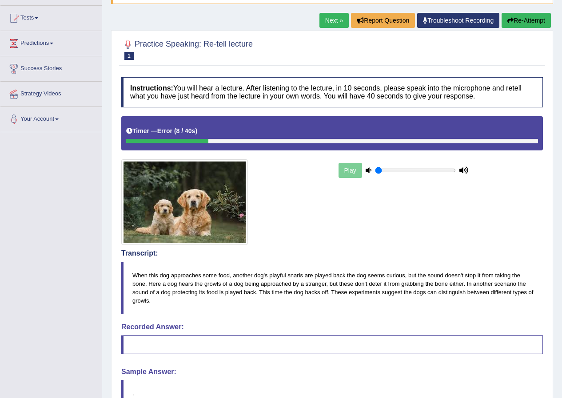
click at [499, 31] on div "Practice Speaking: Re-tell lecture 1 Dogs Instructions: You will hear a lecture…" at bounding box center [332, 242] width 442 height 425
click at [515, 17] on button "Re-Attempt" at bounding box center [525, 20] width 49 height 15
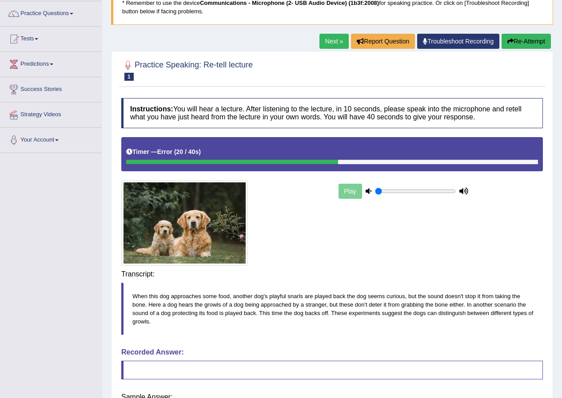
scroll to position [89, 0]
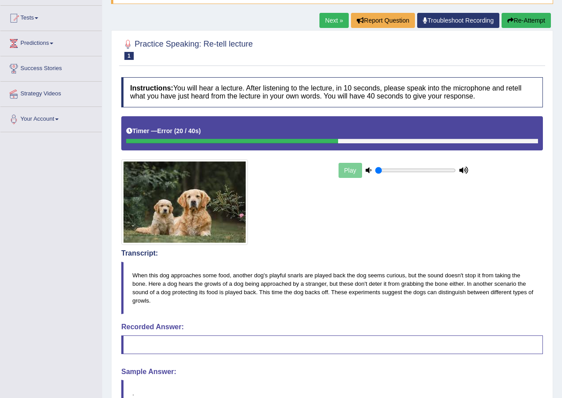
click at [353, 173] on div "Play" at bounding box center [403, 170] width 133 height 22
drag, startPoint x: 393, startPoint y: 173, endPoint x: 373, endPoint y: 170, distance: 20.2
type input "0.05"
click at [375, 170] on input "range" at bounding box center [415, 170] width 81 height 7
click at [352, 170] on div "Play" at bounding box center [403, 170] width 133 height 22
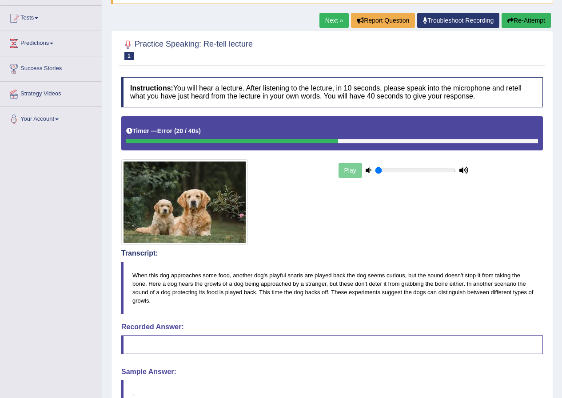
click at [525, 19] on button "Re-Attempt" at bounding box center [525, 20] width 49 height 15
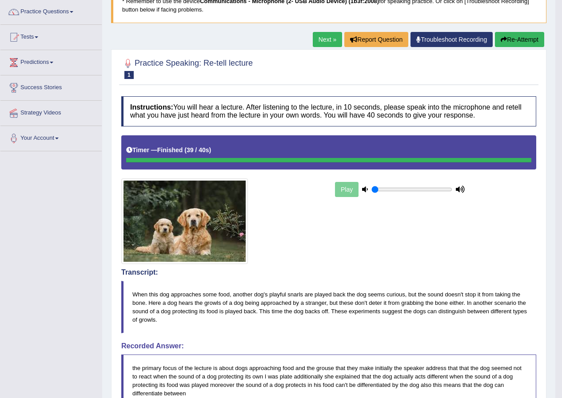
scroll to position [69, 0]
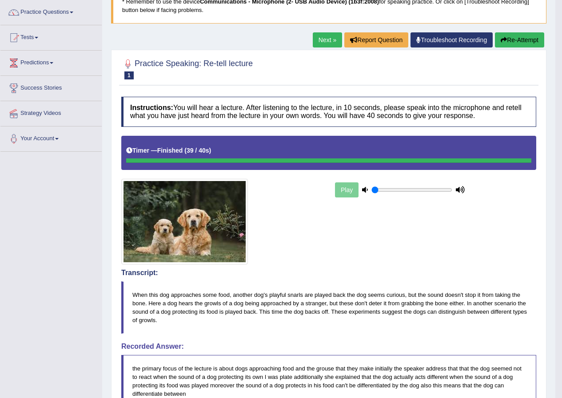
click at [326, 40] on link "Next »" at bounding box center [327, 39] width 29 height 15
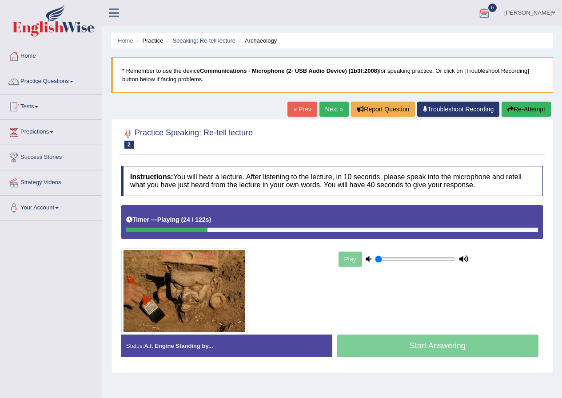
click at [520, 110] on button "Re-Attempt" at bounding box center [525, 109] width 49 height 15
click at [333, 107] on link "Next »" at bounding box center [333, 109] width 29 height 15
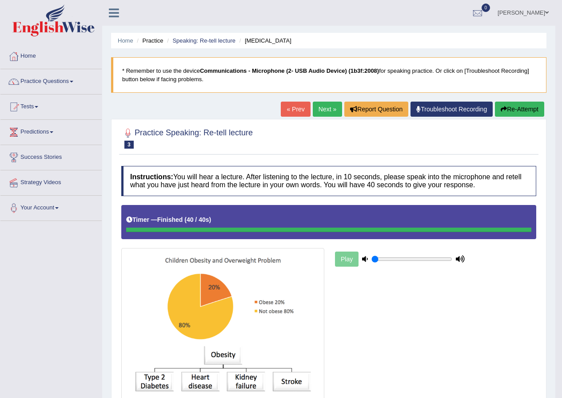
click at [322, 108] on link "Next »" at bounding box center [327, 109] width 29 height 15
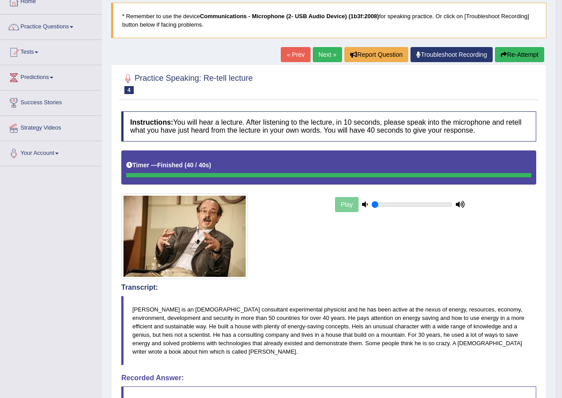
scroll to position [33, 0]
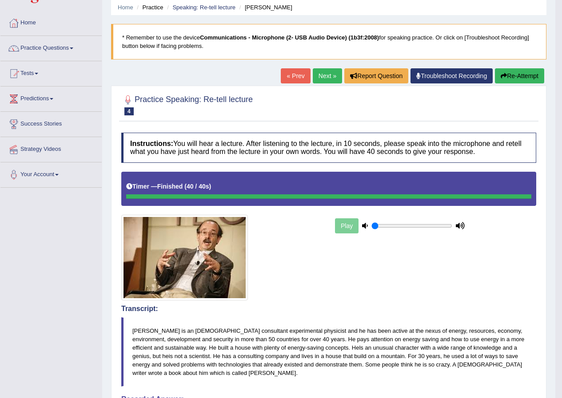
click at [327, 78] on link "Next »" at bounding box center [327, 75] width 29 height 15
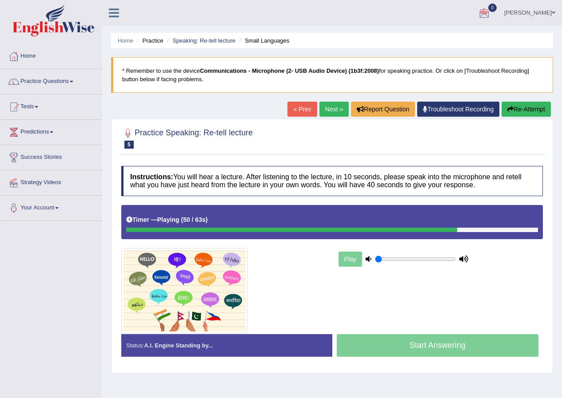
click at [522, 105] on button "Re-Attempt" at bounding box center [525, 109] width 49 height 15
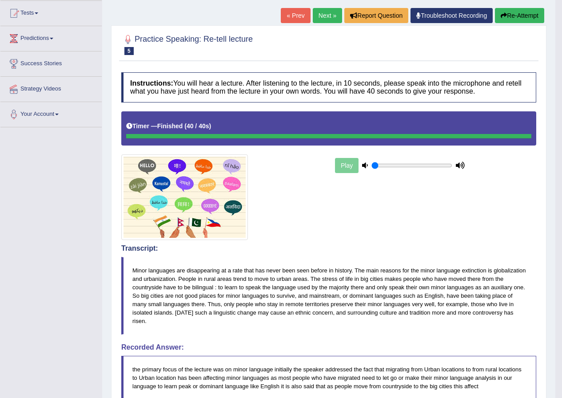
scroll to position [78, 0]
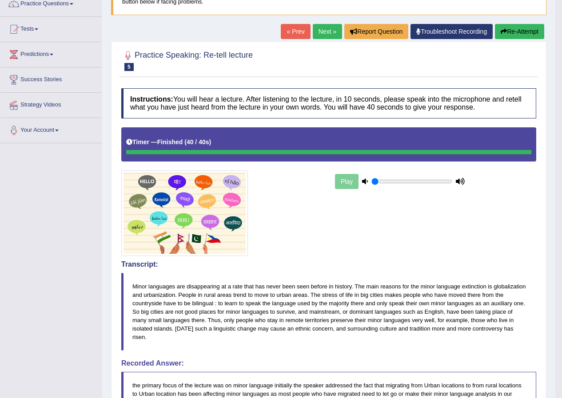
click at [329, 31] on link "Next »" at bounding box center [327, 31] width 29 height 15
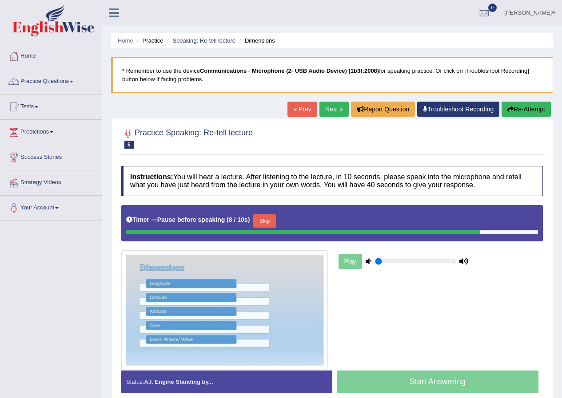
click at [430, 239] on div "Timer — Pause before speaking ( 8 / 10s ) Skip" at bounding box center [331, 223] width 421 height 36
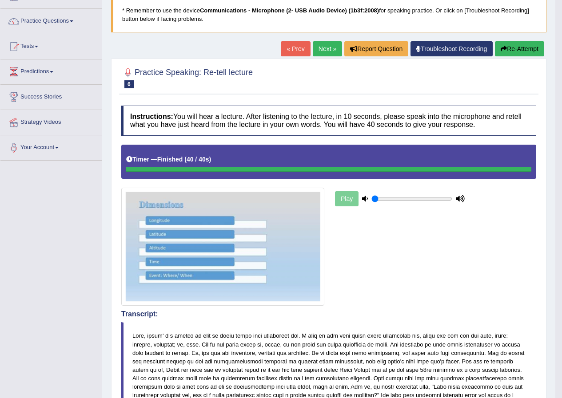
scroll to position [44, 0]
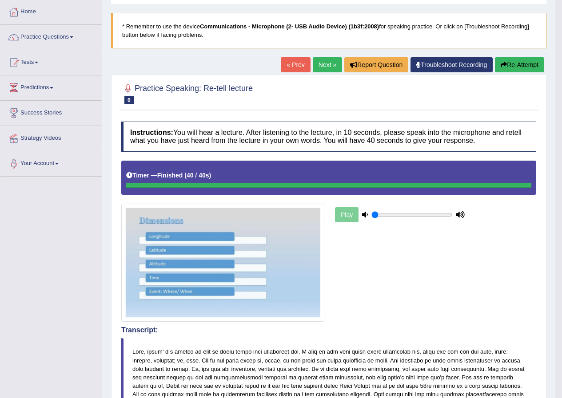
click at [326, 65] on link "Next »" at bounding box center [327, 64] width 29 height 15
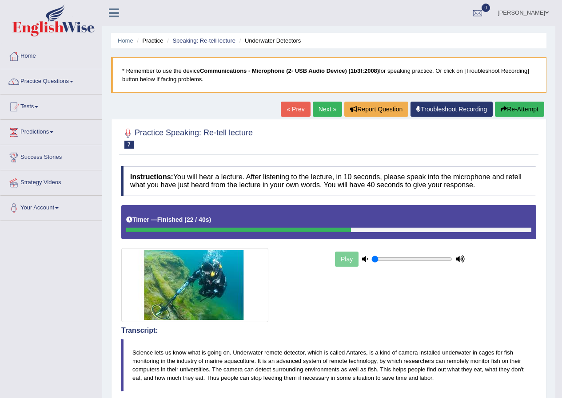
click at [515, 107] on button "Re-Attempt" at bounding box center [519, 109] width 49 height 15
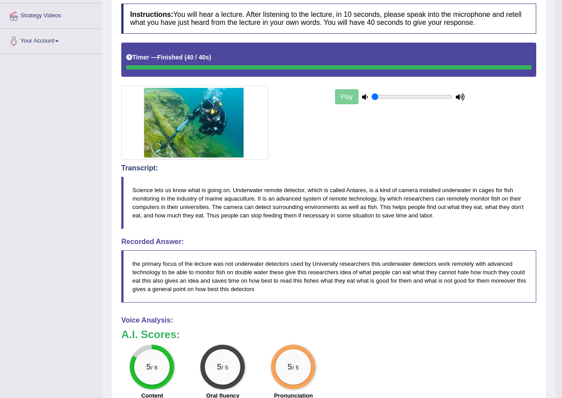
scroll to position [18, 0]
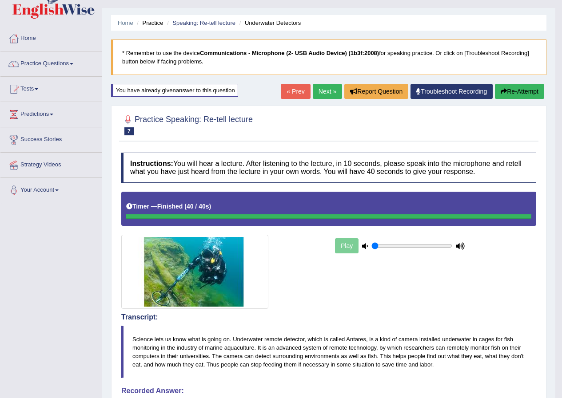
click at [320, 93] on link "Next »" at bounding box center [327, 91] width 29 height 15
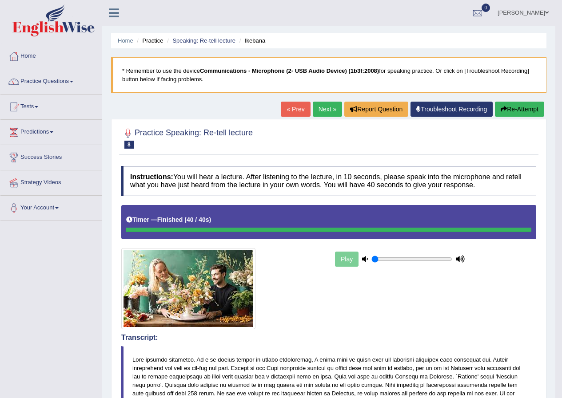
click at [328, 107] on link "Next »" at bounding box center [327, 109] width 29 height 15
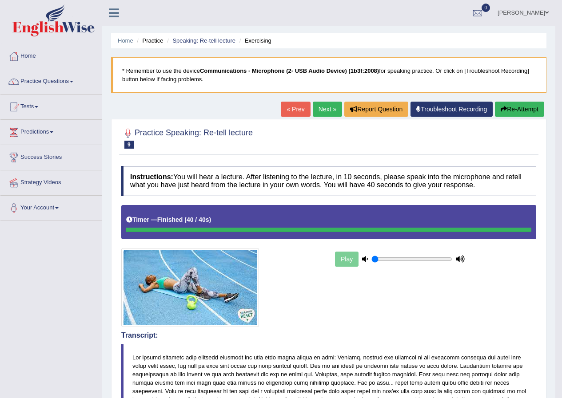
click at [327, 108] on link "Next »" at bounding box center [327, 109] width 29 height 15
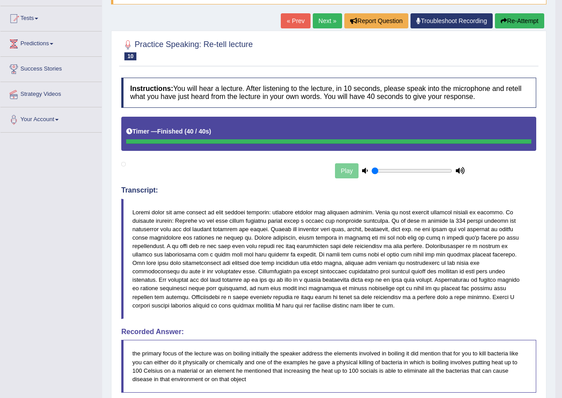
scroll to position [74, 0]
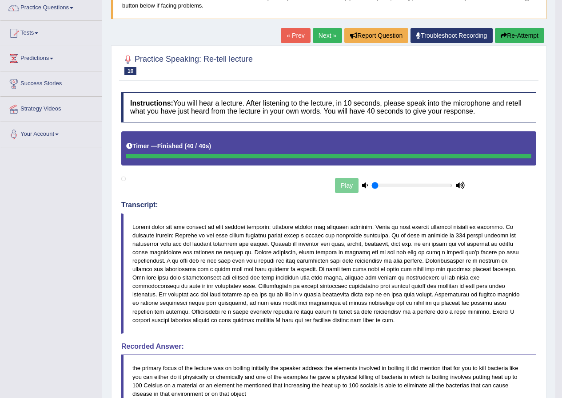
click at [324, 35] on link "Next »" at bounding box center [327, 35] width 29 height 15
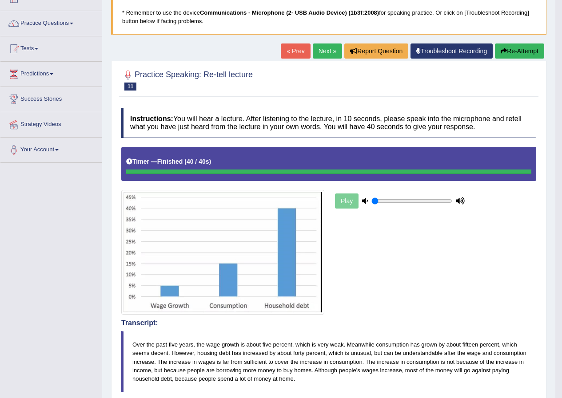
scroll to position [24, 0]
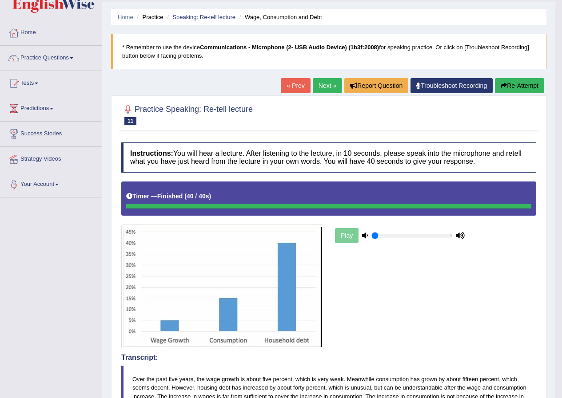
click at [73, 59] on span at bounding box center [72, 58] width 4 height 2
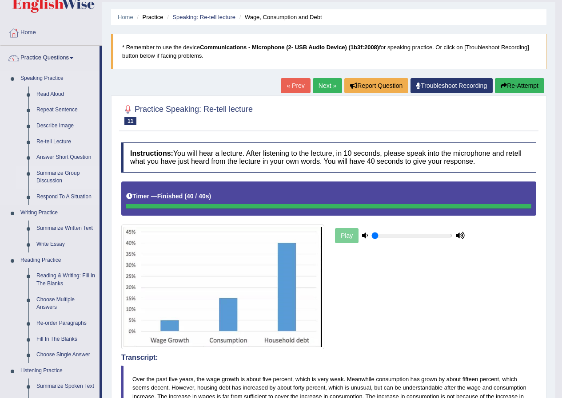
click at [48, 176] on link "Summarize Group Discussion" at bounding box center [65, 178] width 67 height 24
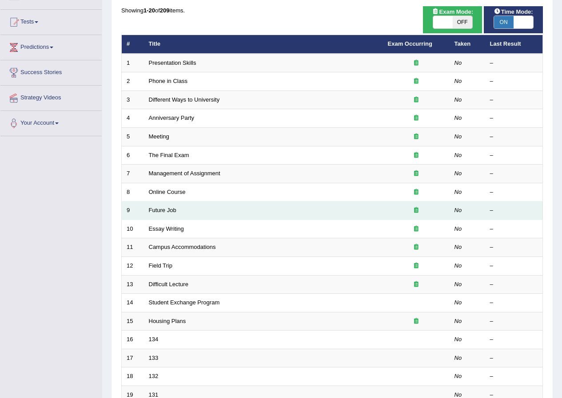
scroll to position [56, 0]
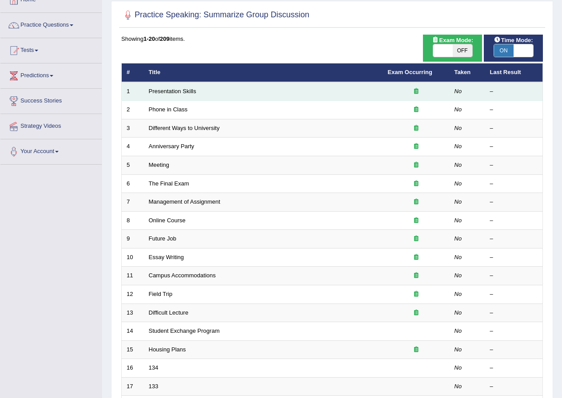
click at [203, 95] on td "Presentation Skills" at bounding box center [263, 91] width 239 height 19
click at [163, 91] on link "Presentation Skills" at bounding box center [173, 91] width 48 height 7
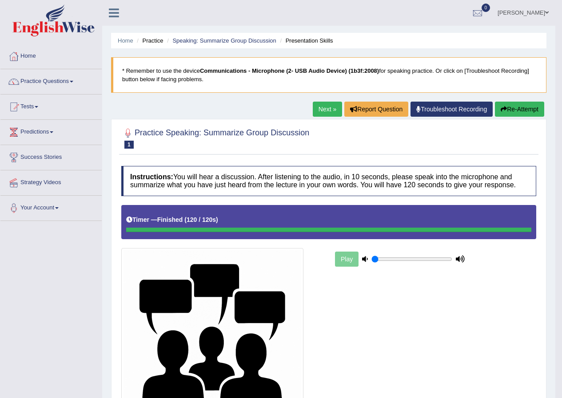
click at [326, 111] on link "Next »" at bounding box center [327, 109] width 29 height 15
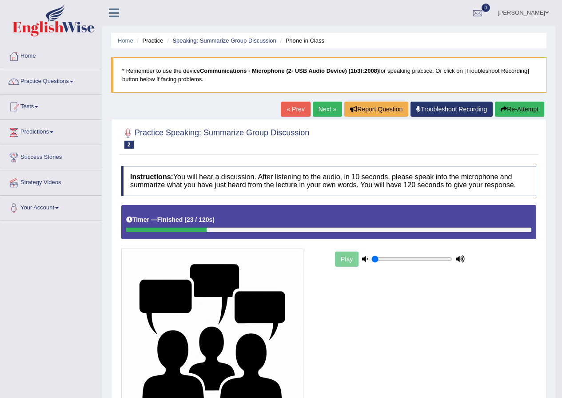
drag, startPoint x: 524, startPoint y: 110, endPoint x: 520, endPoint y: 111, distance: 4.5
click at [520, 112] on button "Re-Attempt" at bounding box center [519, 109] width 49 height 15
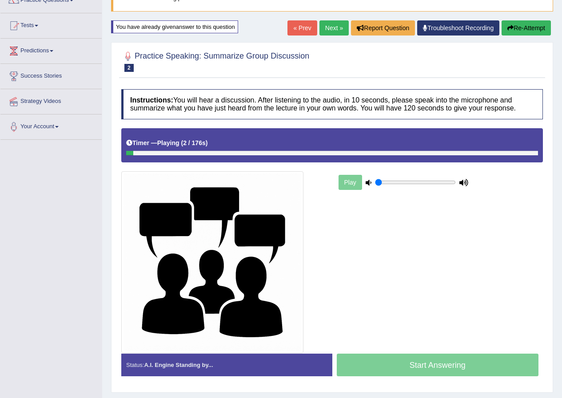
scroll to position [89, 0]
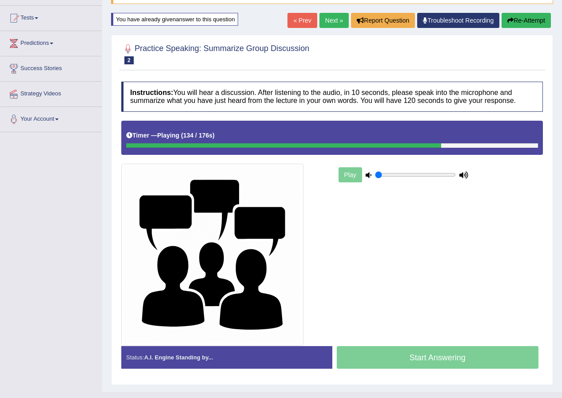
click at [469, 361] on div "Start Answering" at bounding box center [437, 358] width 211 height 25
click at [468, 361] on div "Start Answering" at bounding box center [437, 358] width 211 height 25
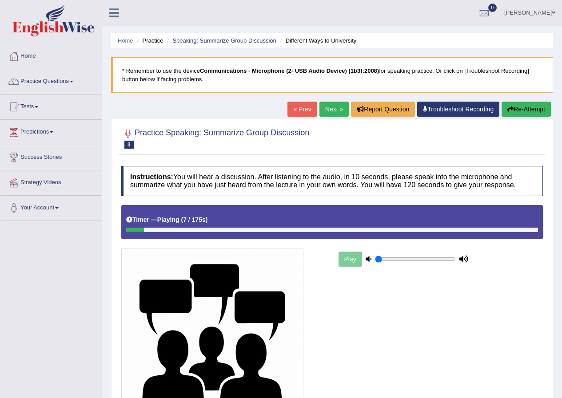
click at [544, 104] on button "Re-Attempt" at bounding box center [525, 109] width 49 height 15
click at [516, 108] on button "Re-Attempt" at bounding box center [525, 109] width 49 height 15
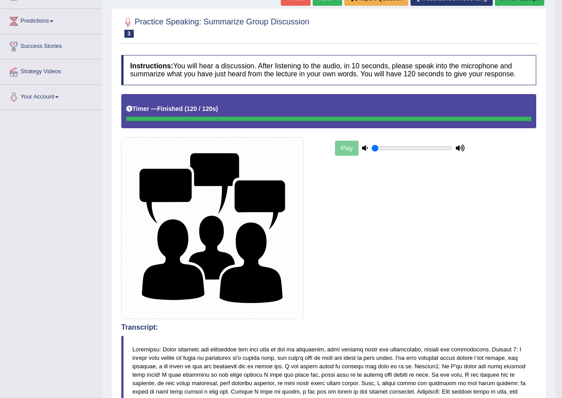
scroll to position [89, 0]
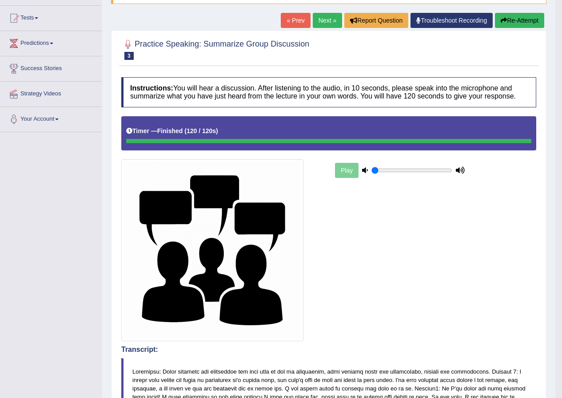
click at [321, 18] on link "Next »" at bounding box center [327, 20] width 29 height 15
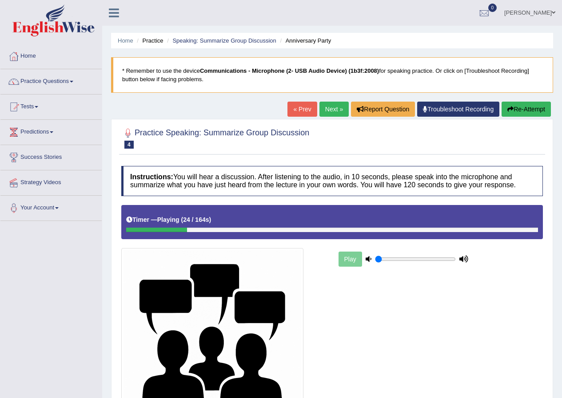
click at [524, 110] on button "Re-Attempt" at bounding box center [525, 109] width 49 height 15
click at [530, 107] on button "Re-Attempt" at bounding box center [525, 109] width 49 height 15
drag, startPoint x: 520, startPoint y: 107, endPoint x: 536, endPoint y: 133, distance: 31.2
click at [536, 133] on div "Home Practice Speaking: Summarize Group Discussion Meeting * Remember to use th…" at bounding box center [332, 238] width 460 height 477
drag, startPoint x: 532, startPoint y: 107, endPoint x: 529, endPoint y: 112, distance: 5.2
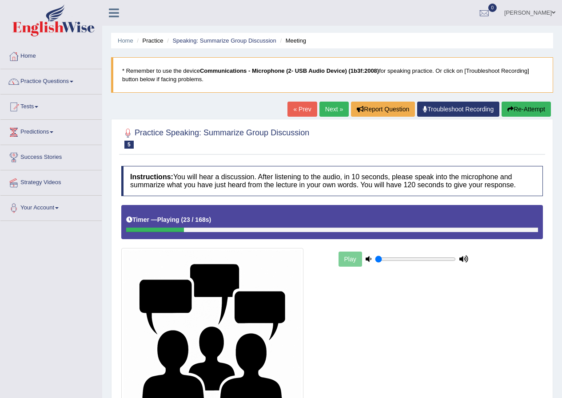
click at [542, 114] on button "Re-Attempt" at bounding box center [525, 109] width 49 height 15
click at [544, 116] on button "Re-Attempt" at bounding box center [525, 109] width 49 height 15
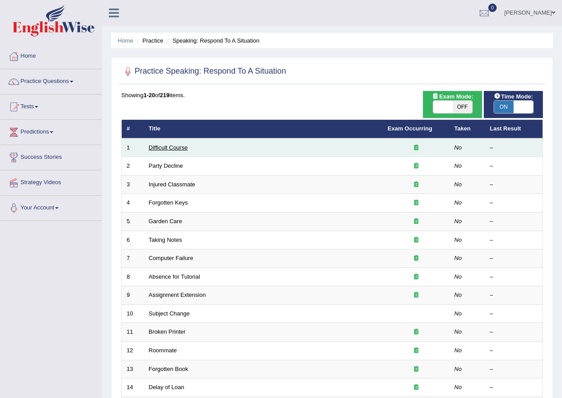
click at [185, 149] on link "Difficult Course" at bounding box center [168, 147] width 39 height 7
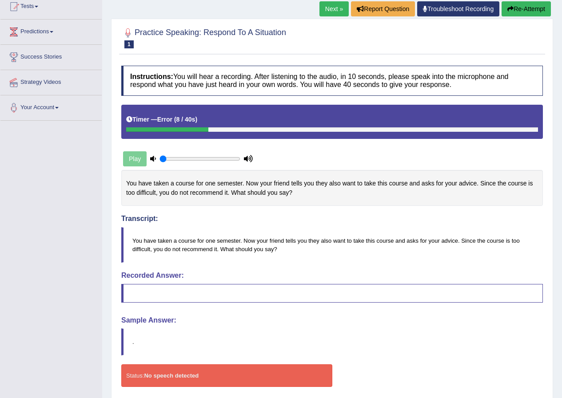
scroll to position [1, 0]
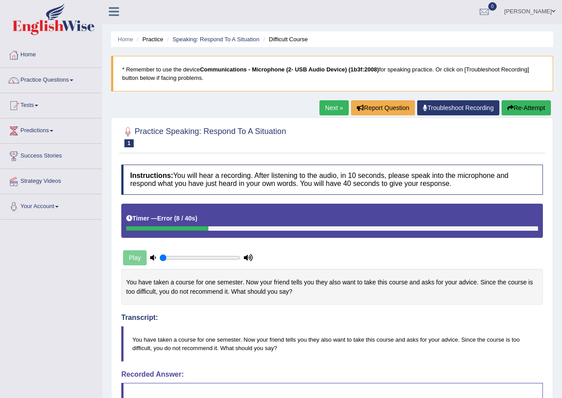
click at [522, 103] on button "Re-Attempt" at bounding box center [525, 107] width 49 height 15
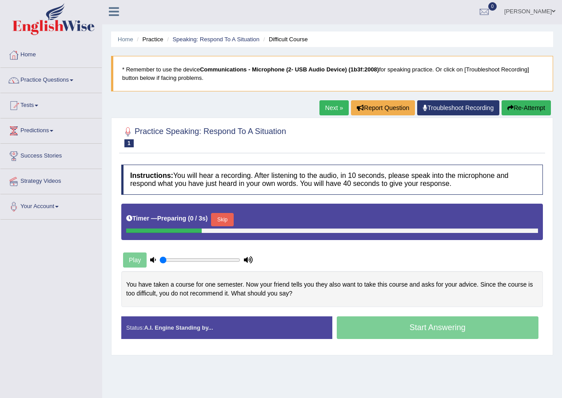
scroll to position [1, 0]
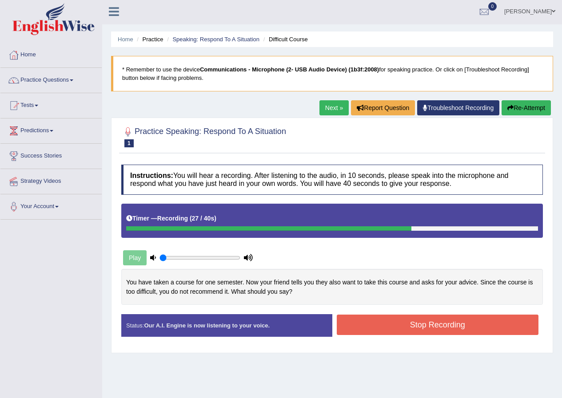
click at [386, 320] on button "Stop Recording" at bounding box center [438, 325] width 202 height 20
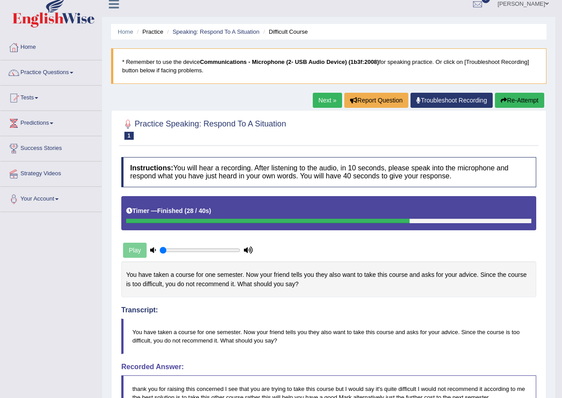
scroll to position [0, 0]
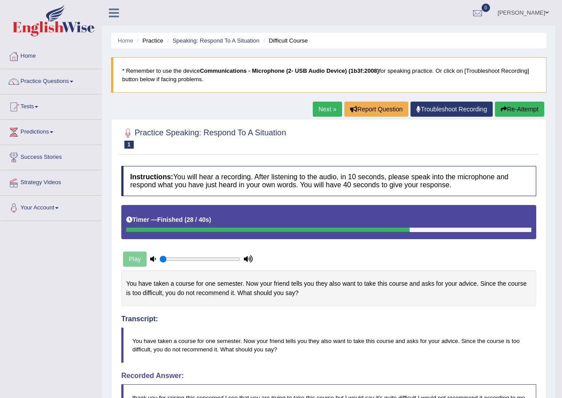
click at [326, 104] on link "Next »" at bounding box center [327, 109] width 29 height 15
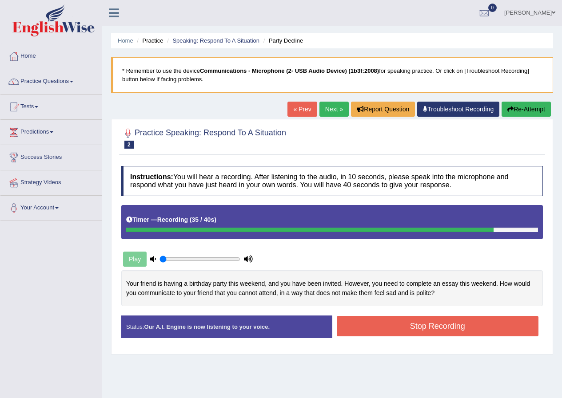
click at [400, 330] on button "Stop Recording" at bounding box center [438, 326] width 202 height 20
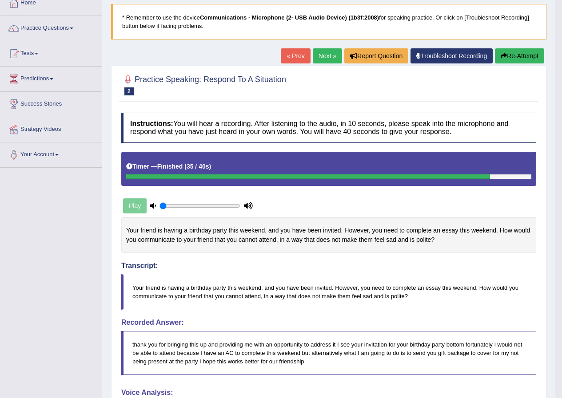
scroll to position [44, 0]
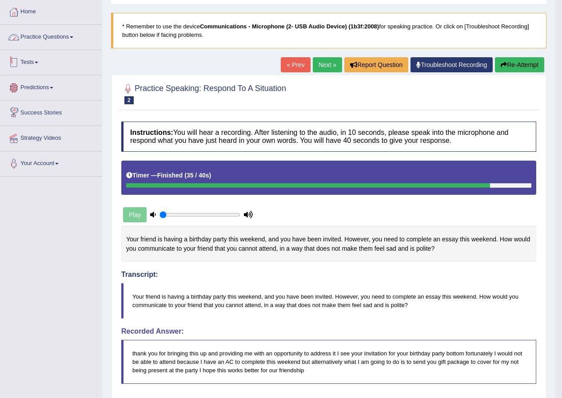
click at [42, 28] on link "Practice Questions" at bounding box center [50, 36] width 101 height 22
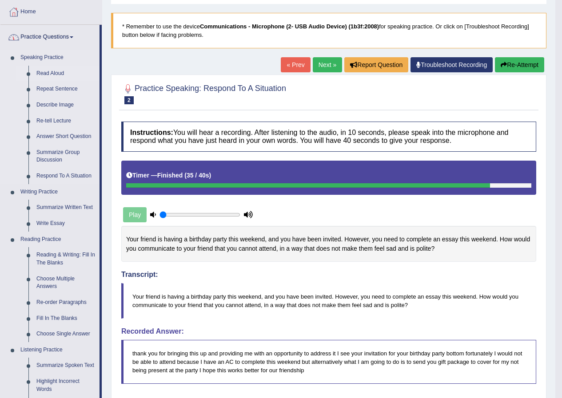
click at [57, 73] on link "Read Aloud" at bounding box center [65, 74] width 67 height 16
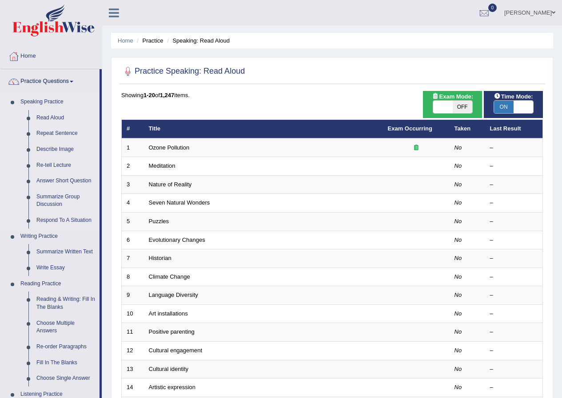
click at [72, 133] on link "Repeat Sentence" at bounding box center [65, 134] width 67 height 16
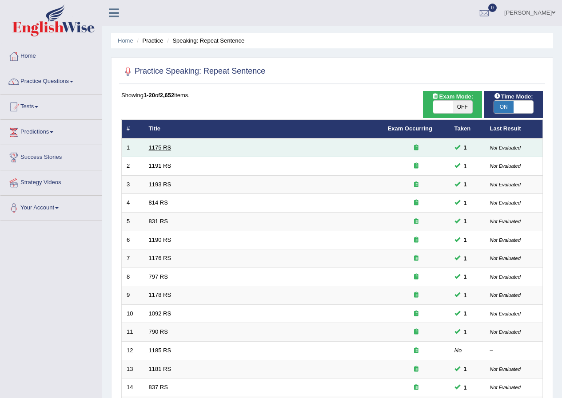
click at [157, 144] on link "1175 RS" at bounding box center [160, 147] width 23 height 7
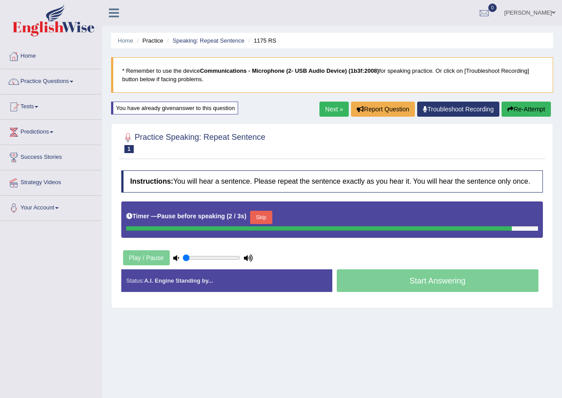
click at [336, 109] on link "Next »" at bounding box center [333, 109] width 29 height 15
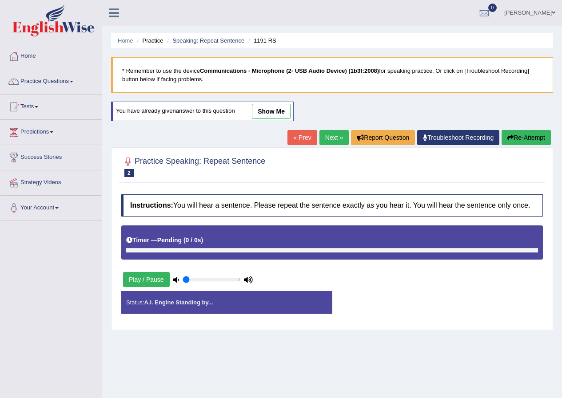
type input "0.05"
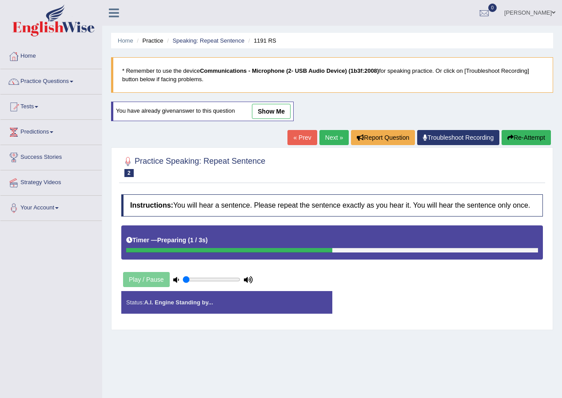
click at [263, 109] on link "show me" at bounding box center [271, 111] width 39 height 15
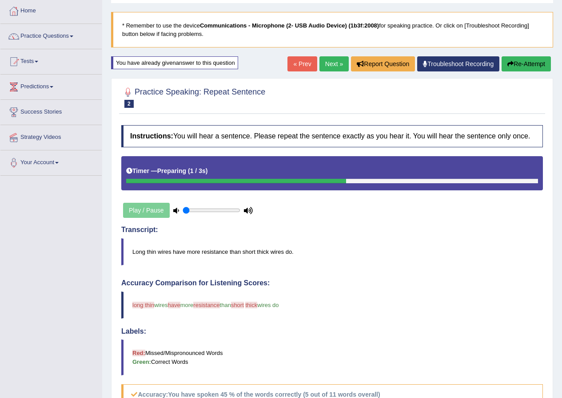
scroll to position [44, 0]
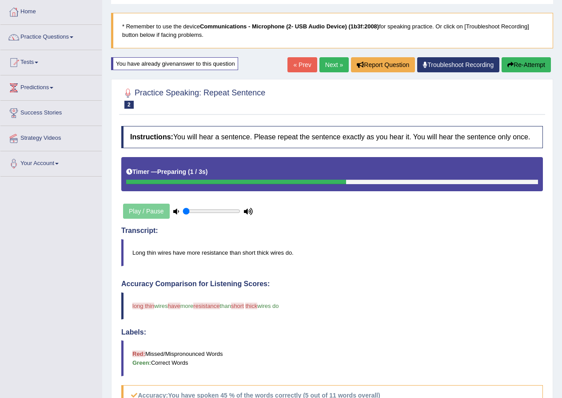
click at [331, 63] on link "Next »" at bounding box center [333, 64] width 29 height 15
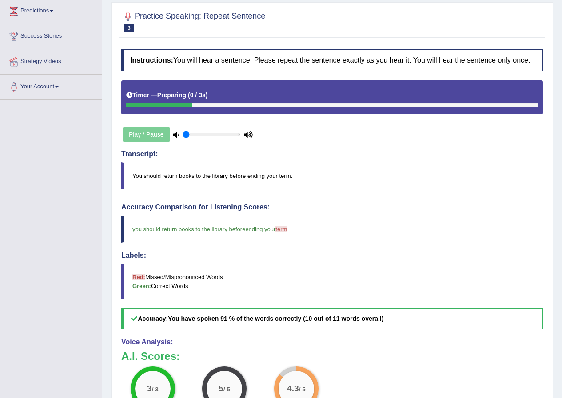
scroll to position [30, 0]
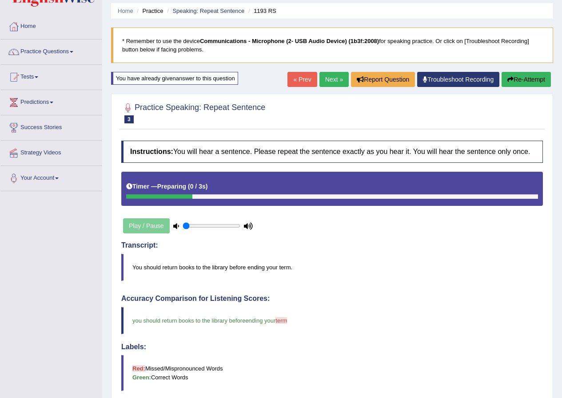
click at [327, 75] on link "Next »" at bounding box center [333, 79] width 29 height 15
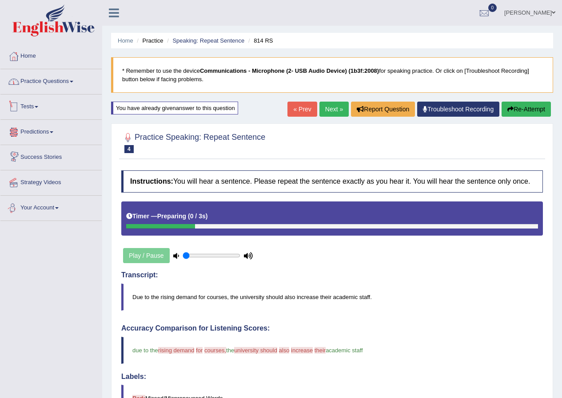
click at [63, 83] on link "Practice Questions" at bounding box center [50, 80] width 101 height 22
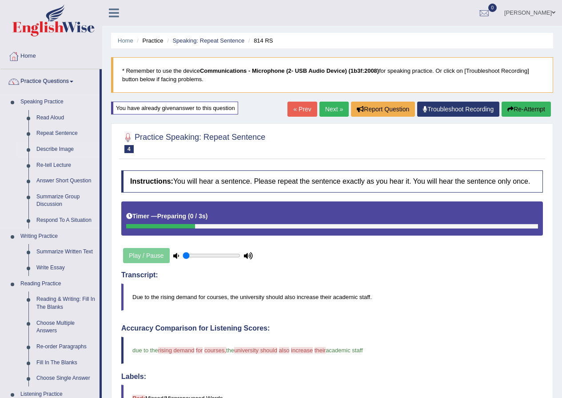
click at [50, 145] on link "Describe Image" at bounding box center [65, 150] width 67 height 16
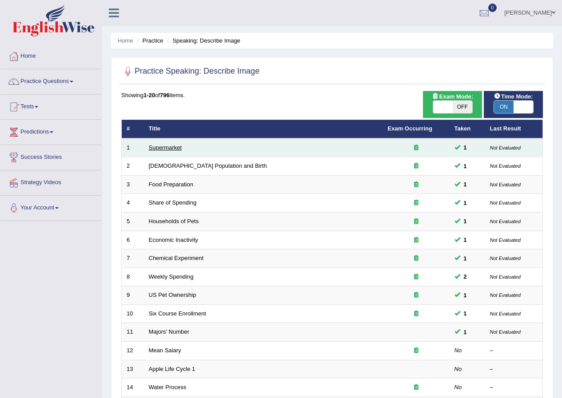
click at [155, 147] on link "Supermarket" at bounding box center [165, 147] width 33 height 7
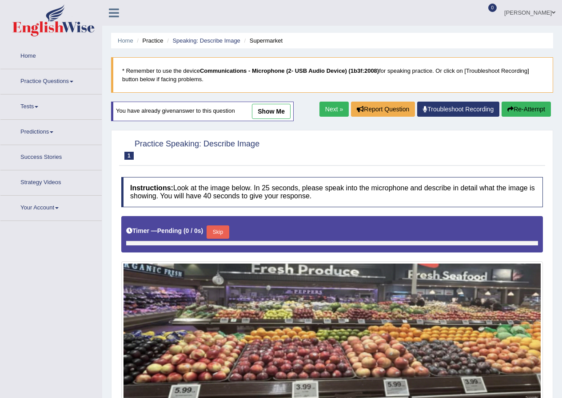
click at [270, 115] on link "show me" at bounding box center [271, 111] width 39 height 15
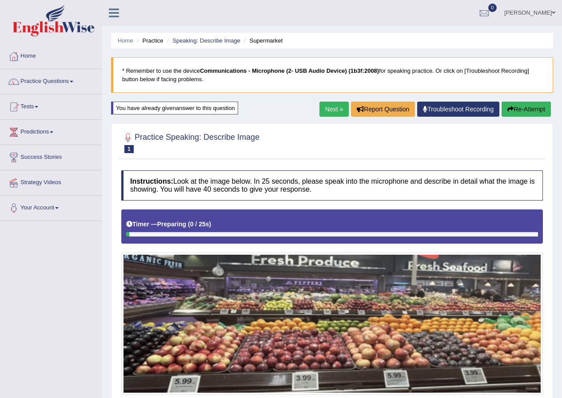
click at [332, 108] on link "Next »" at bounding box center [333, 109] width 29 height 15
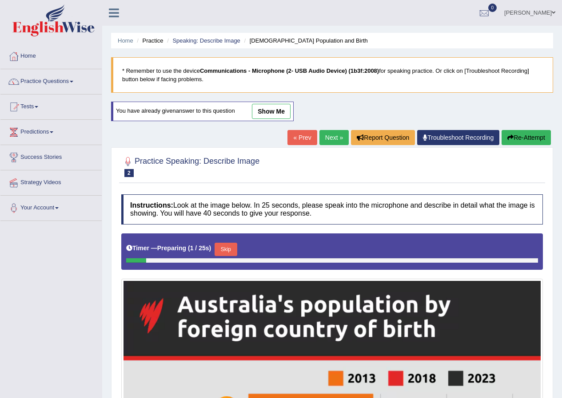
click at [303, 143] on link "« Prev" at bounding box center [301, 137] width 29 height 15
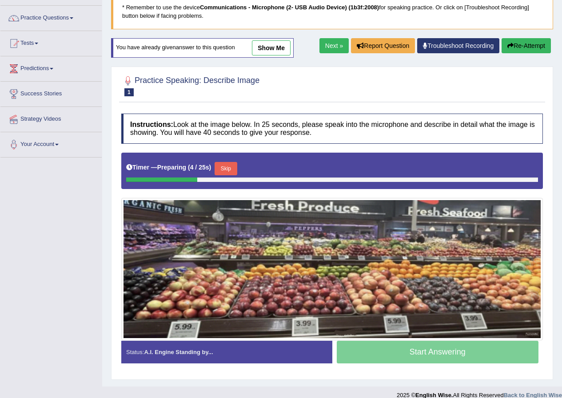
click at [332, 44] on link "Next »" at bounding box center [333, 45] width 29 height 15
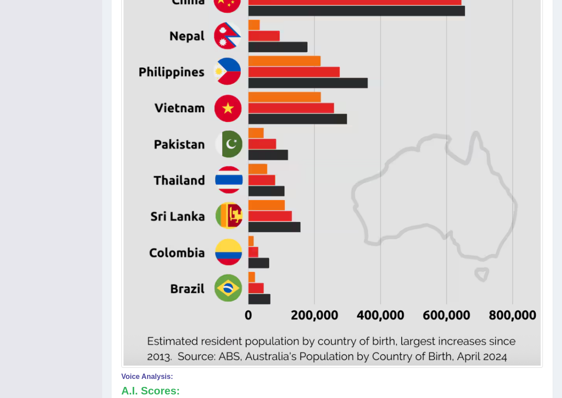
scroll to position [311, 0]
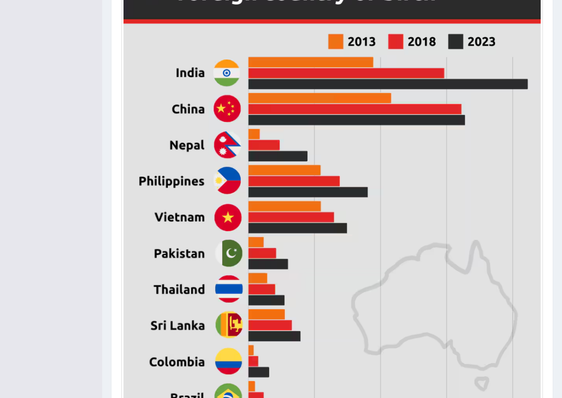
drag, startPoint x: 524, startPoint y: 115, endPoint x: 512, endPoint y: 167, distance: 53.9
click at [519, 147] on div "Practice Speaking: Describe Image 2 Australia Population and Birth Instructions…" at bounding box center [332, 255] width 442 height 884
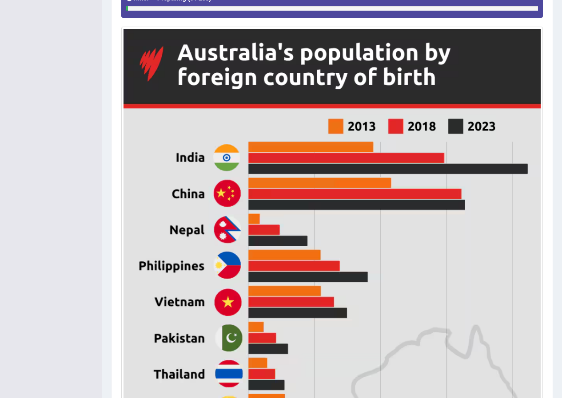
scroll to position [44, 0]
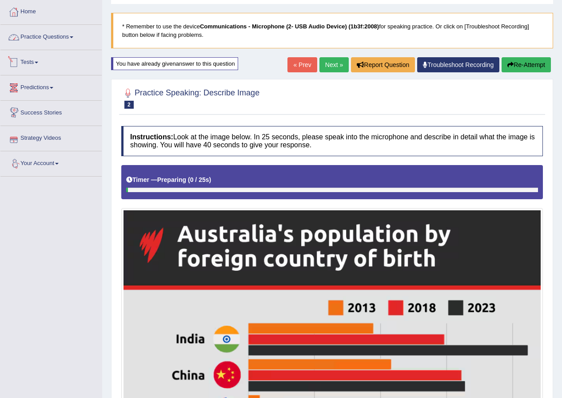
click at [42, 29] on link "Practice Questions" at bounding box center [50, 36] width 101 height 22
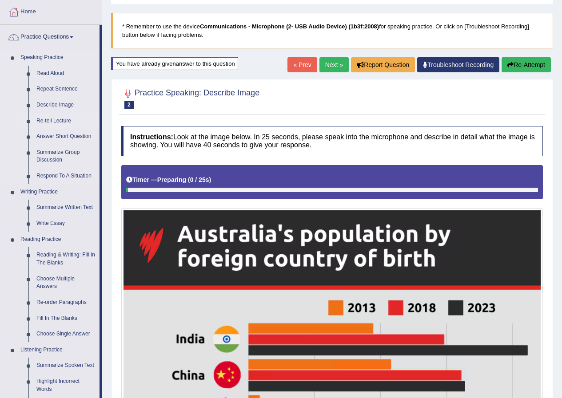
click at [60, 120] on link "Re-tell Lecture" at bounding box center [65, 121] width 67 height 16
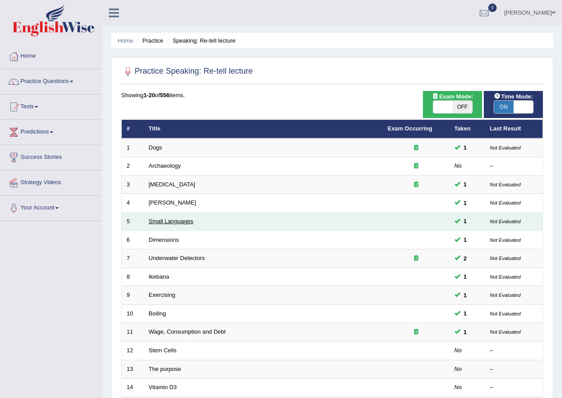
click at [167, 221] on link "Small Languages" at bounding box center [171, 221] width 44 height 7
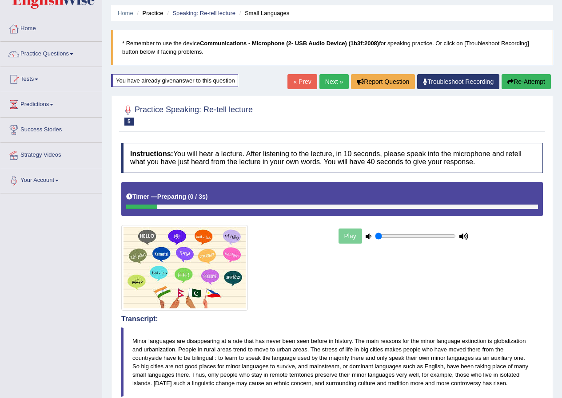
scroll to position [24, 0]
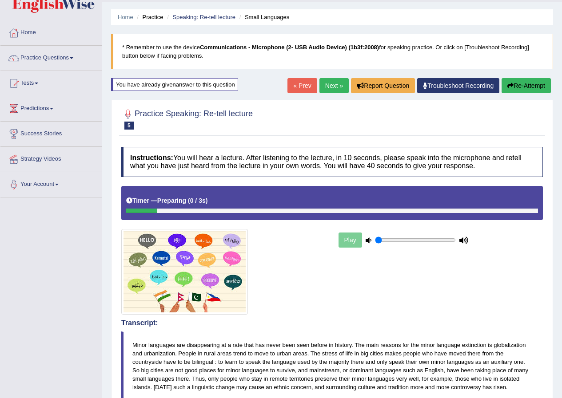
click at [324, 82] on link "Next »" at bounding box center [333, 85] width 29 height 15
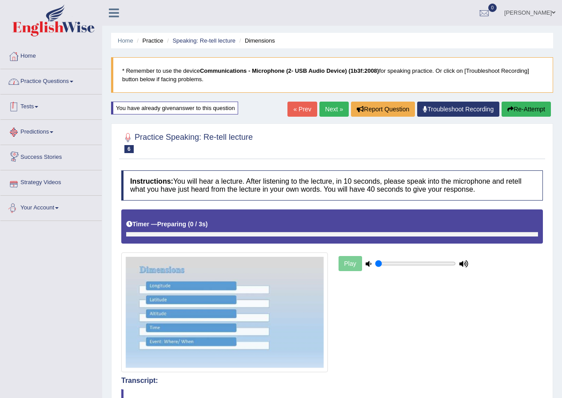
click at [40, 75] on link "Practice Questions" at bounding box center [50, 80] width 101 height 22
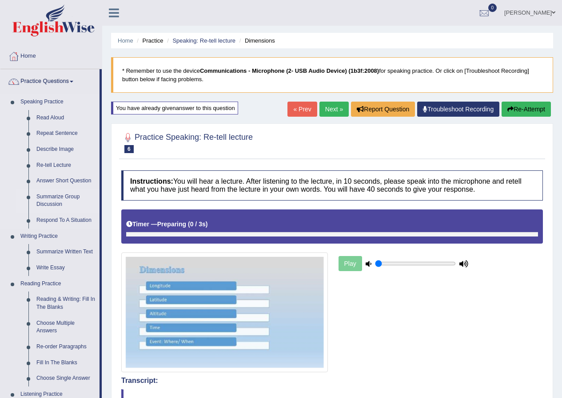
click at [58, 193] on link "Summarize Group Discussion" at bounding box center [65, 201] width 67 height 24
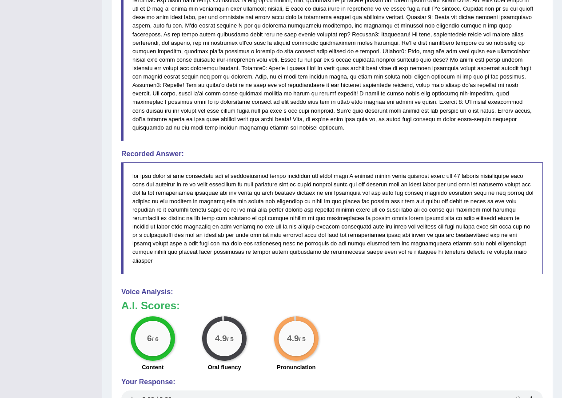
scroll to position [602, 0]
